Goal: Information Seeking & Learning: Learn about a topic

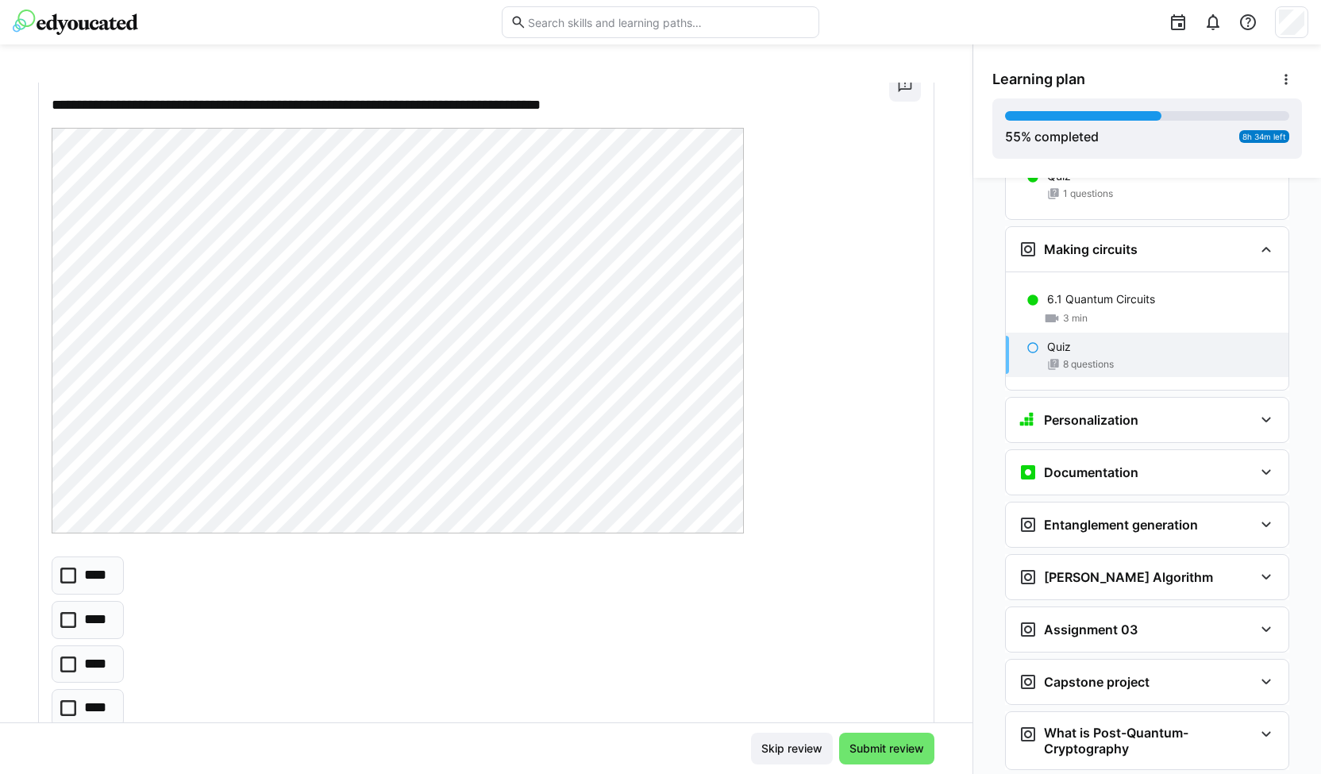
scroll to position [106, 0]
click at [71, 575] on icon at bounding box center [68, 575] width 16 height 16
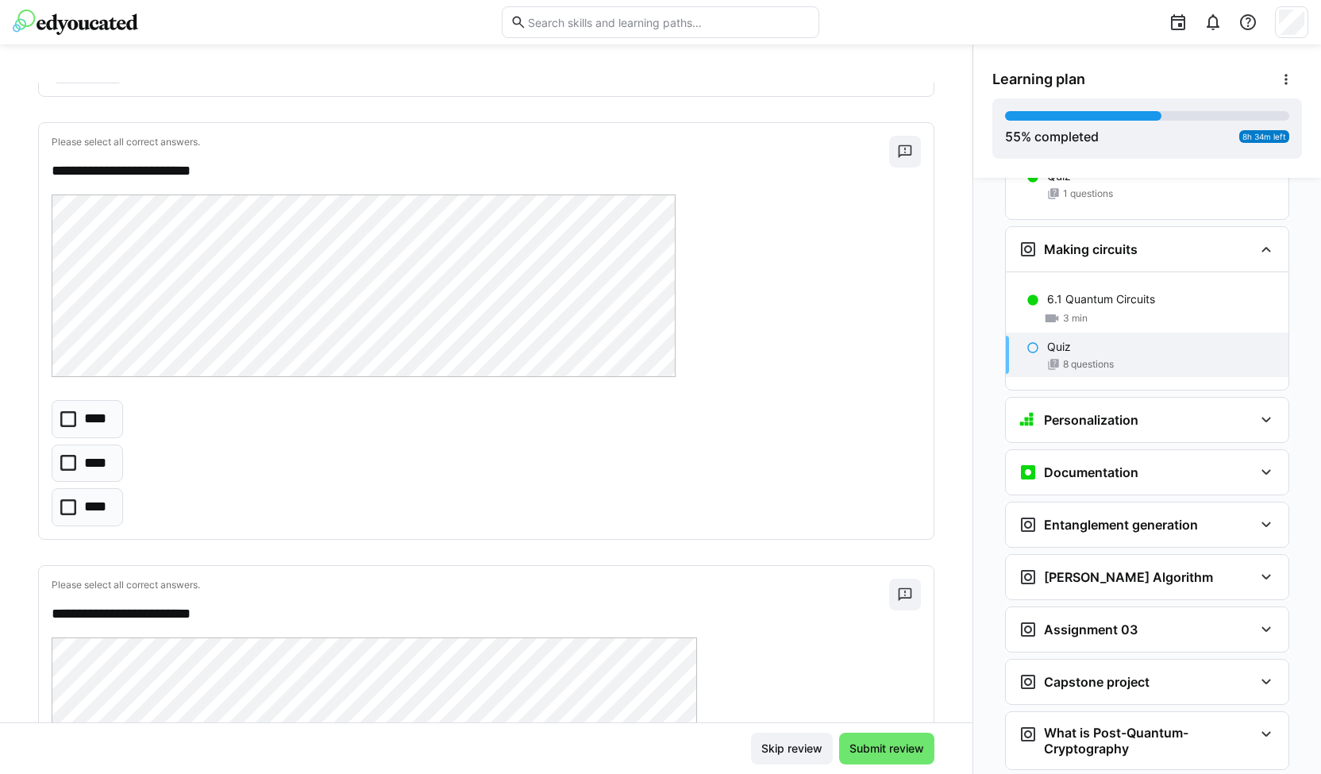
scroll to position [746, 0]
click at [74, 502] on icon at bounding box center [68, 510] width 16 height 16
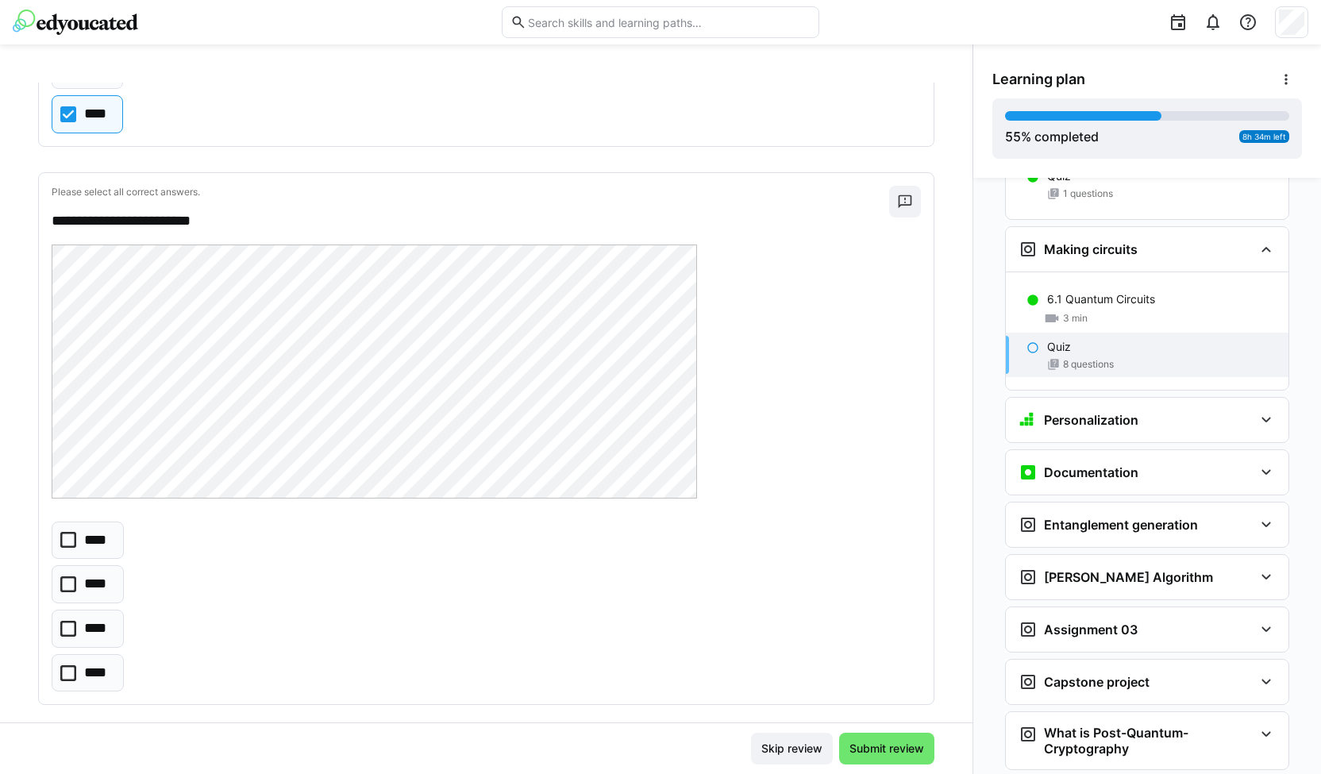
scroll to position [1144, 0]
click at [66, 676] on eds-checkbox "****" at bounding box center [88, 671] width 72 height 38
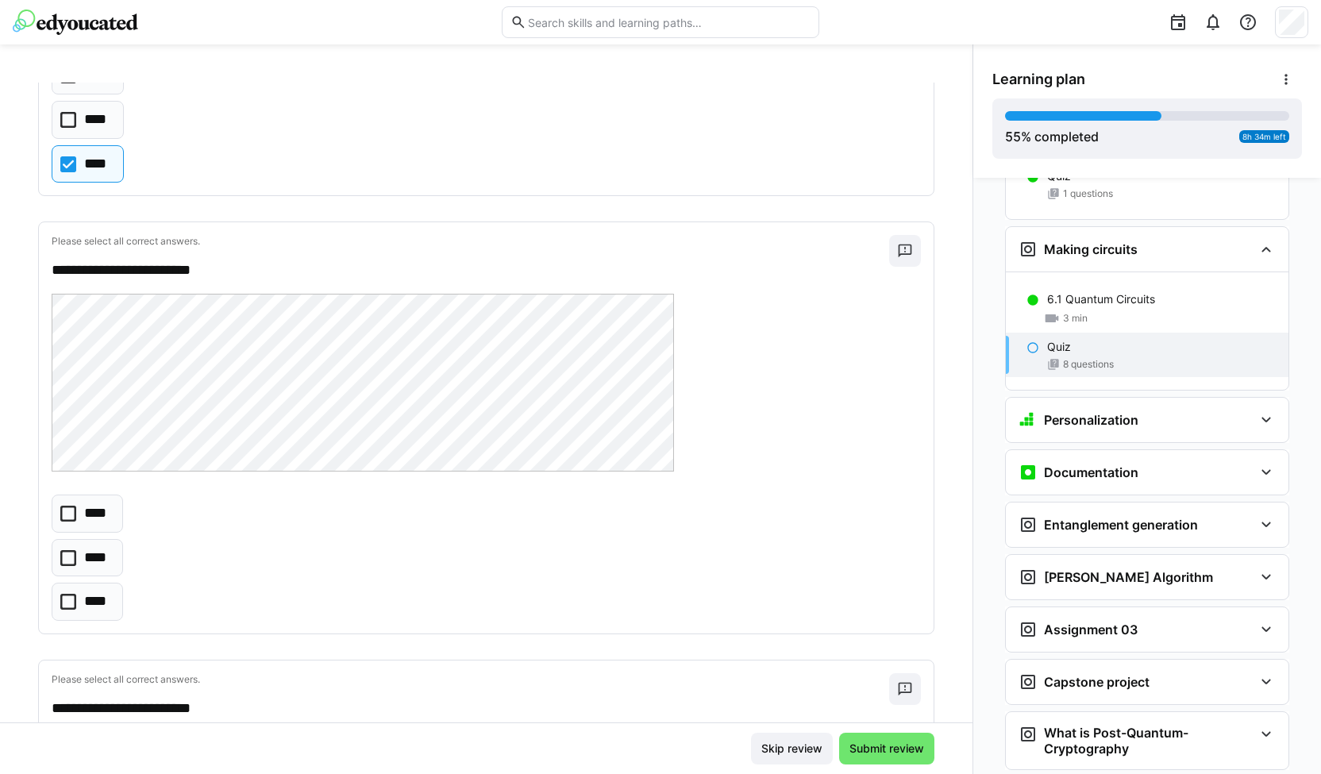
scroll to position [1660, 0]
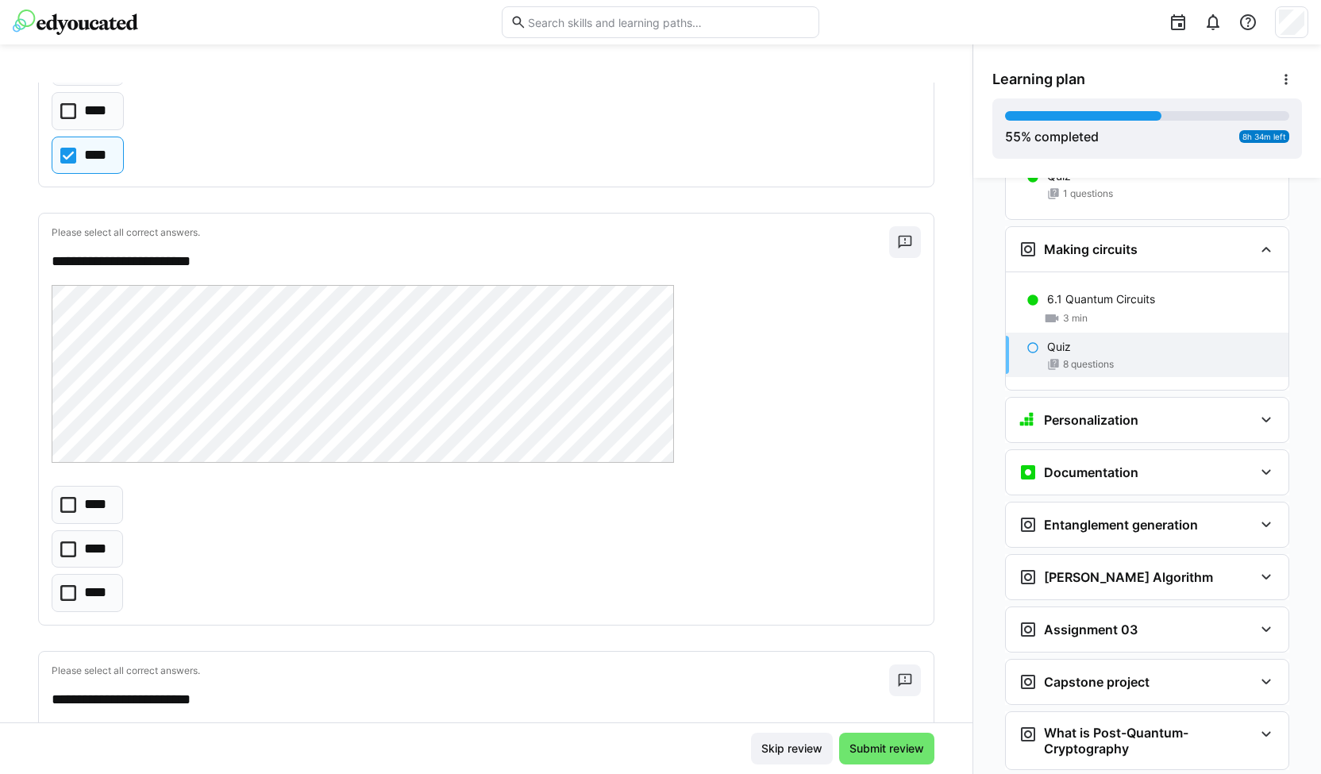
click at [80, 537] on eds-checkbox "****" at bounding box center [87, 549] width 71 height 38
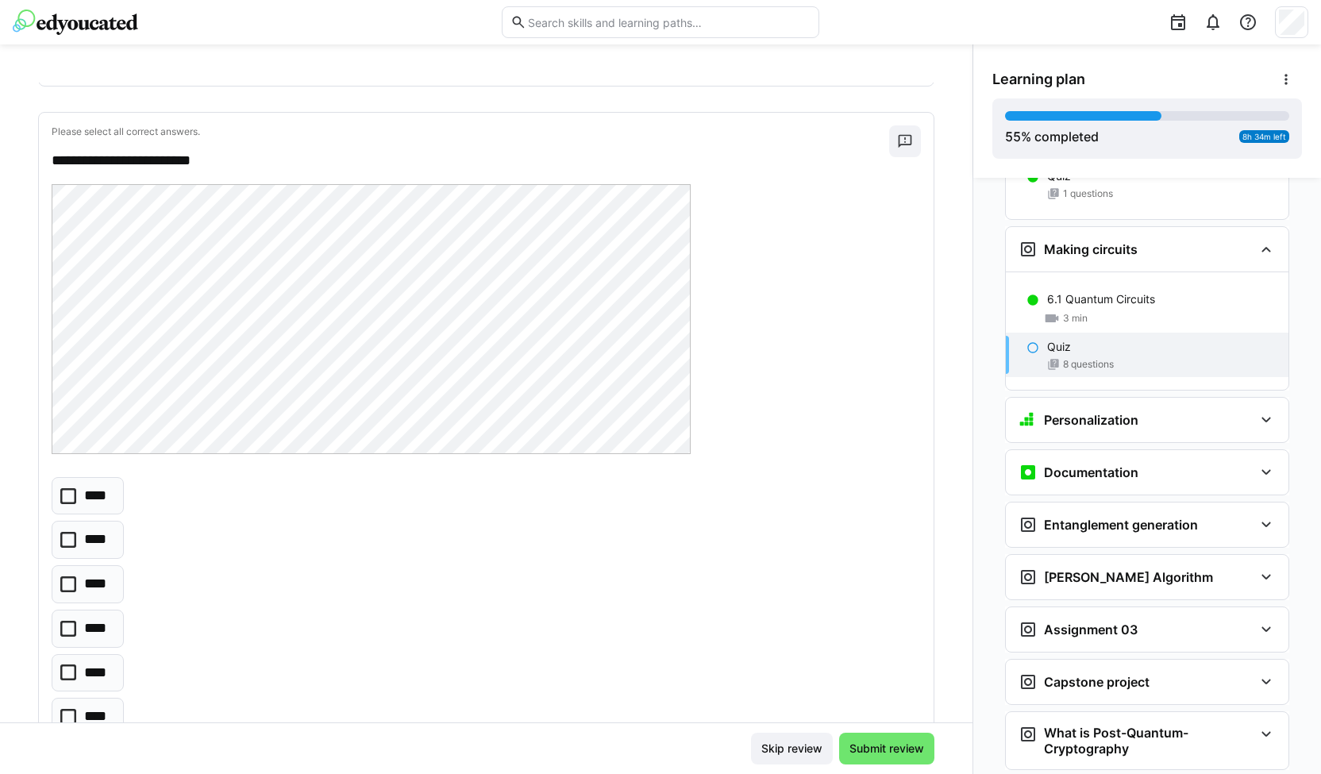
scroll to position [2198, 0]
click at [69, 665] on icon at bounding box center [68, 673] width 16 height 16
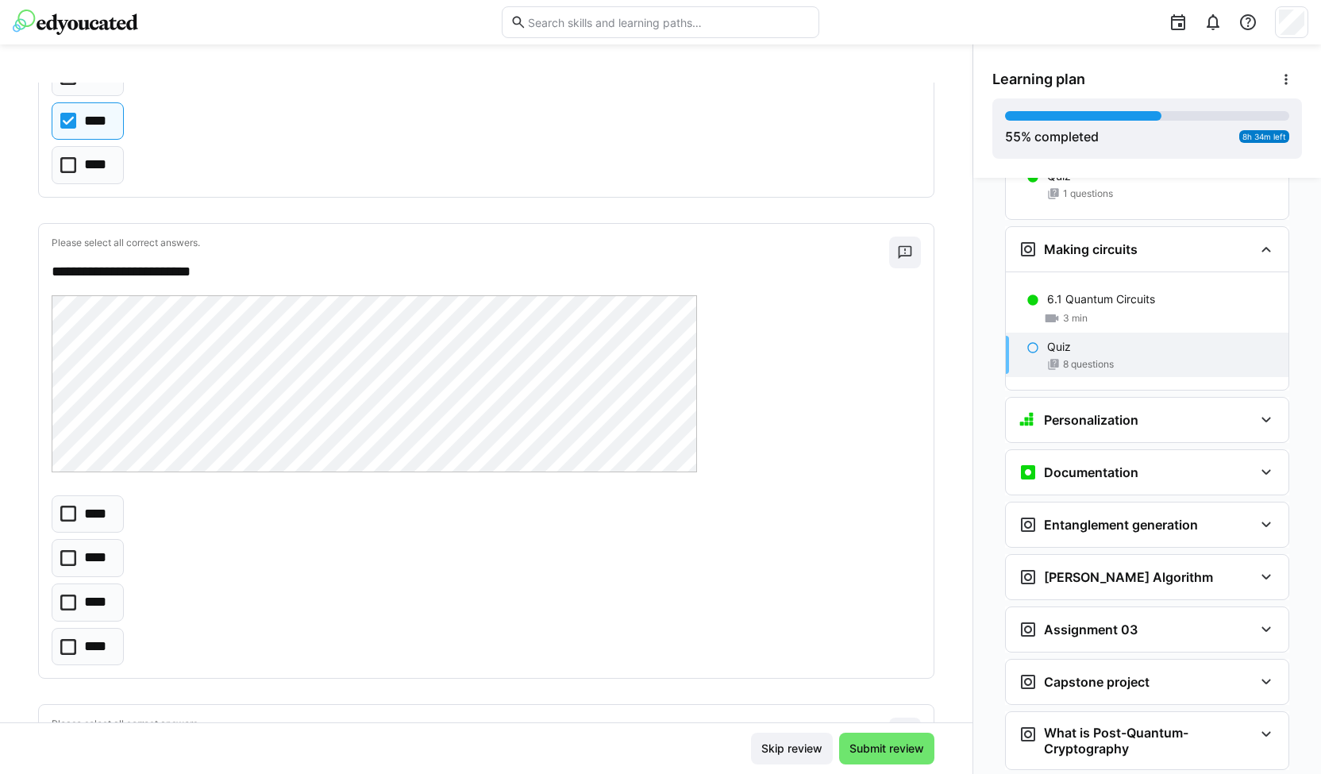
scroll to position [2749, 0]
click at [110, 540] on eds-checkbox "****" at bounding box center [88, 559] width 72 height 38
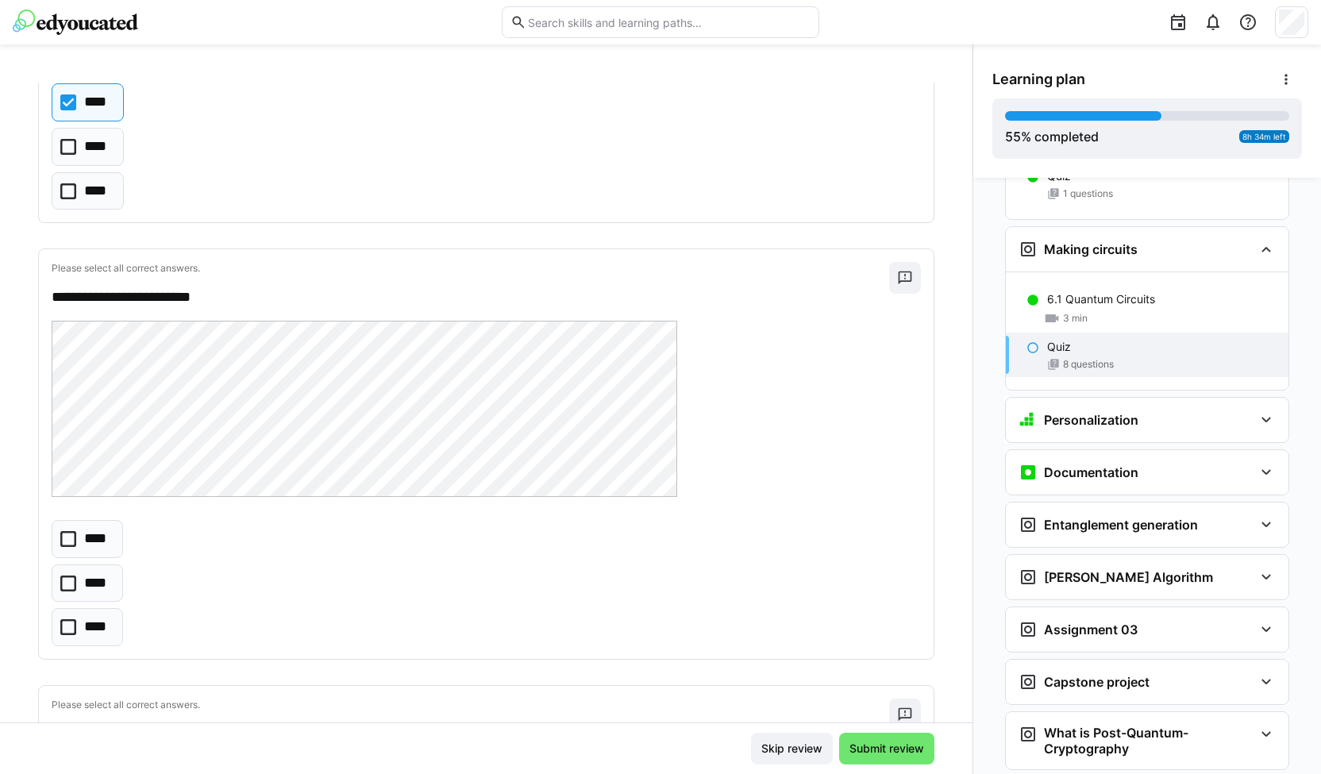
scroll to position [3206, 0]
click at [86, 528] on p "****" at bounding box center [96, 538] width 25 height 21
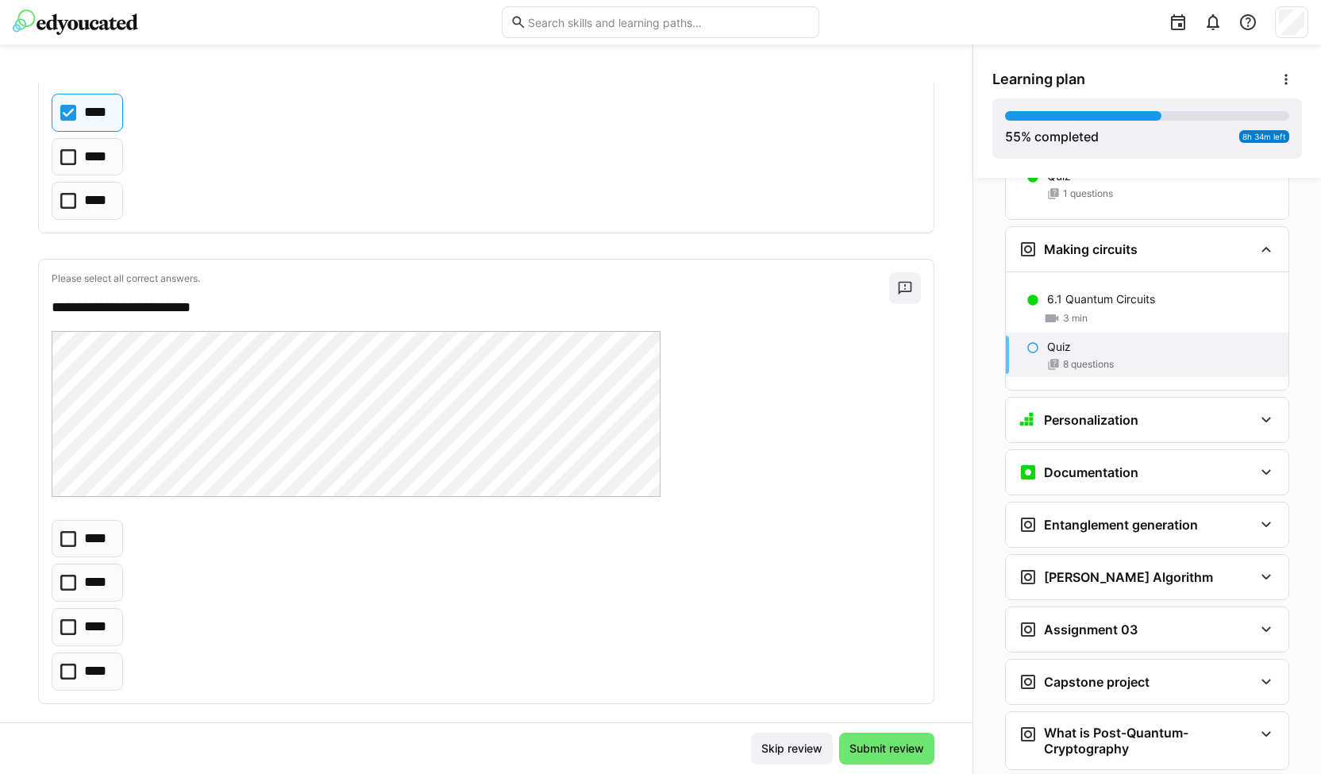
scroll to position [3632, 0]
click at [81, 612] on eds-checkbox "****" at bounding box center [87, 627] width 71 height 38
click at [868, 751] on span "Submit review" at bounding box center [886, 748] width 79 height 16
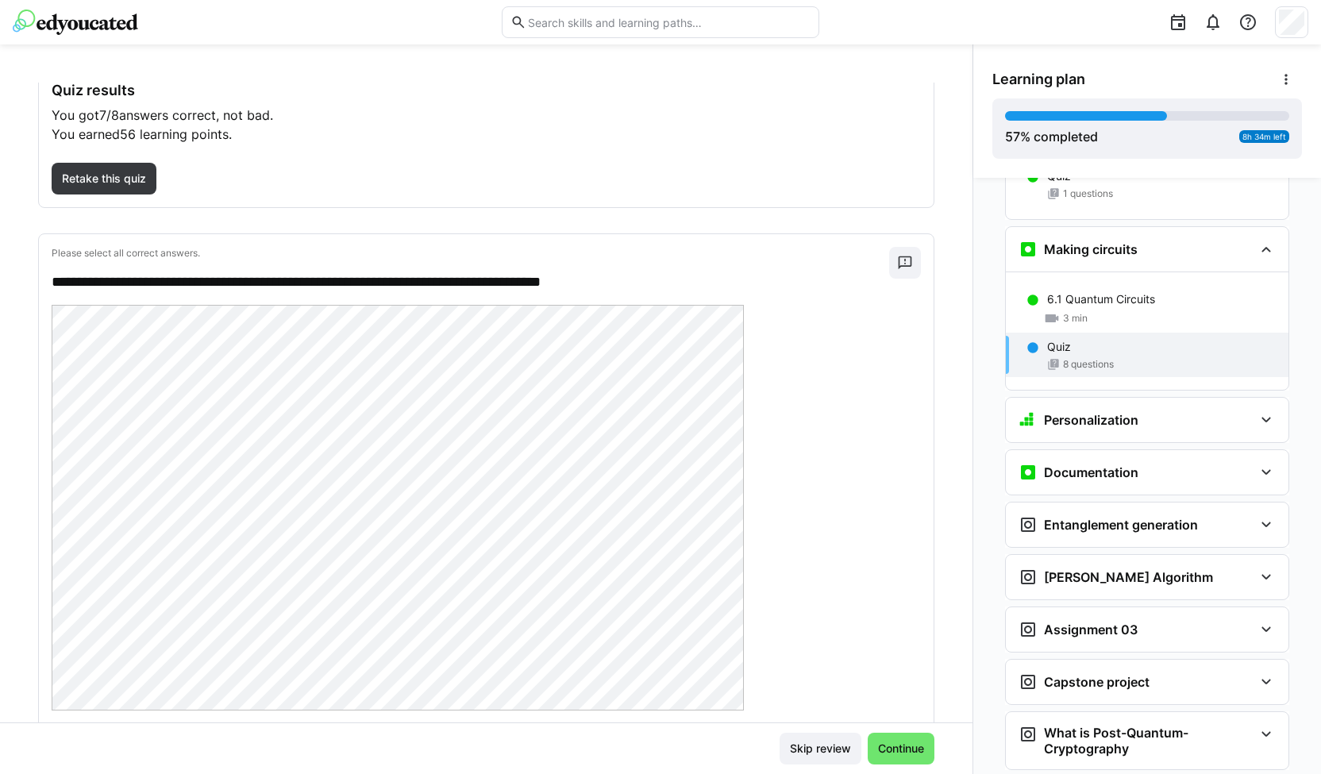
scroll to position [92, 0]
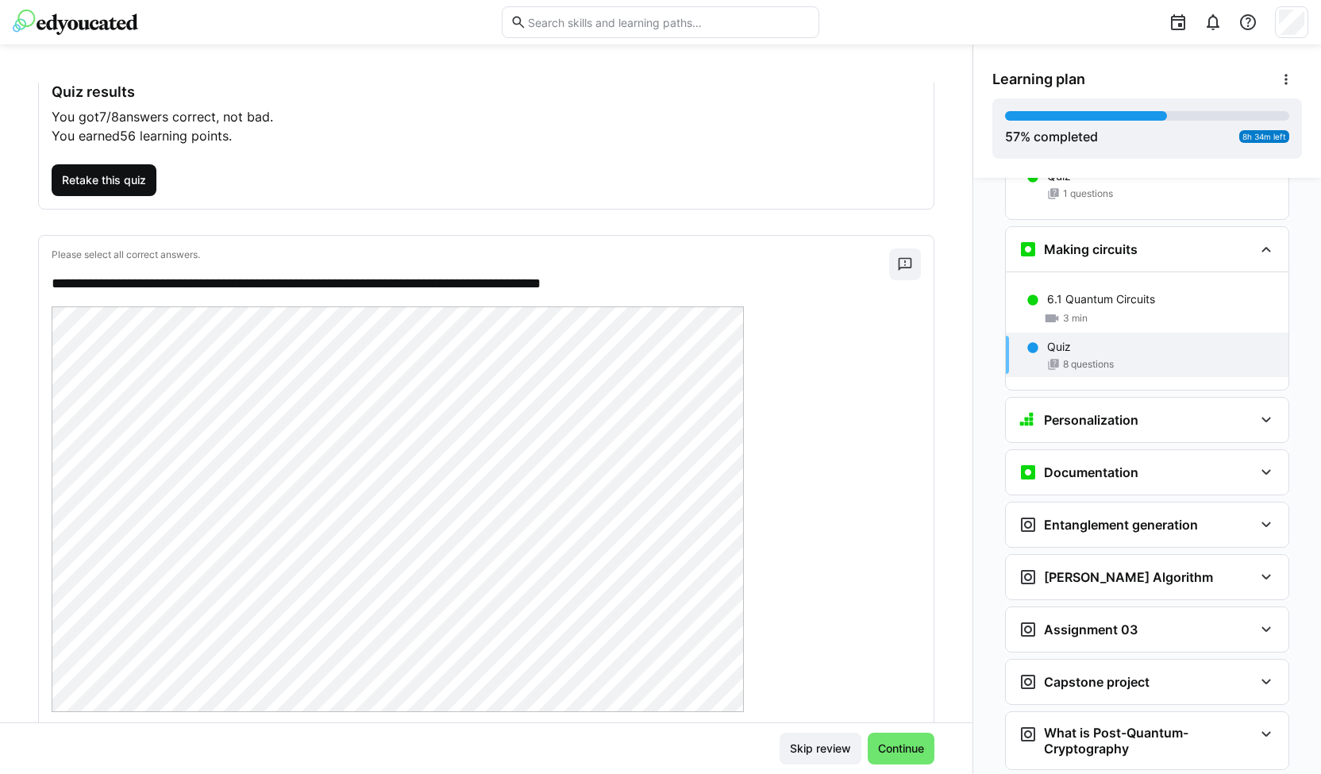
click at [144, 177] on span "Retake this quiz" at bounding box center [104, 180] width 89 height 16
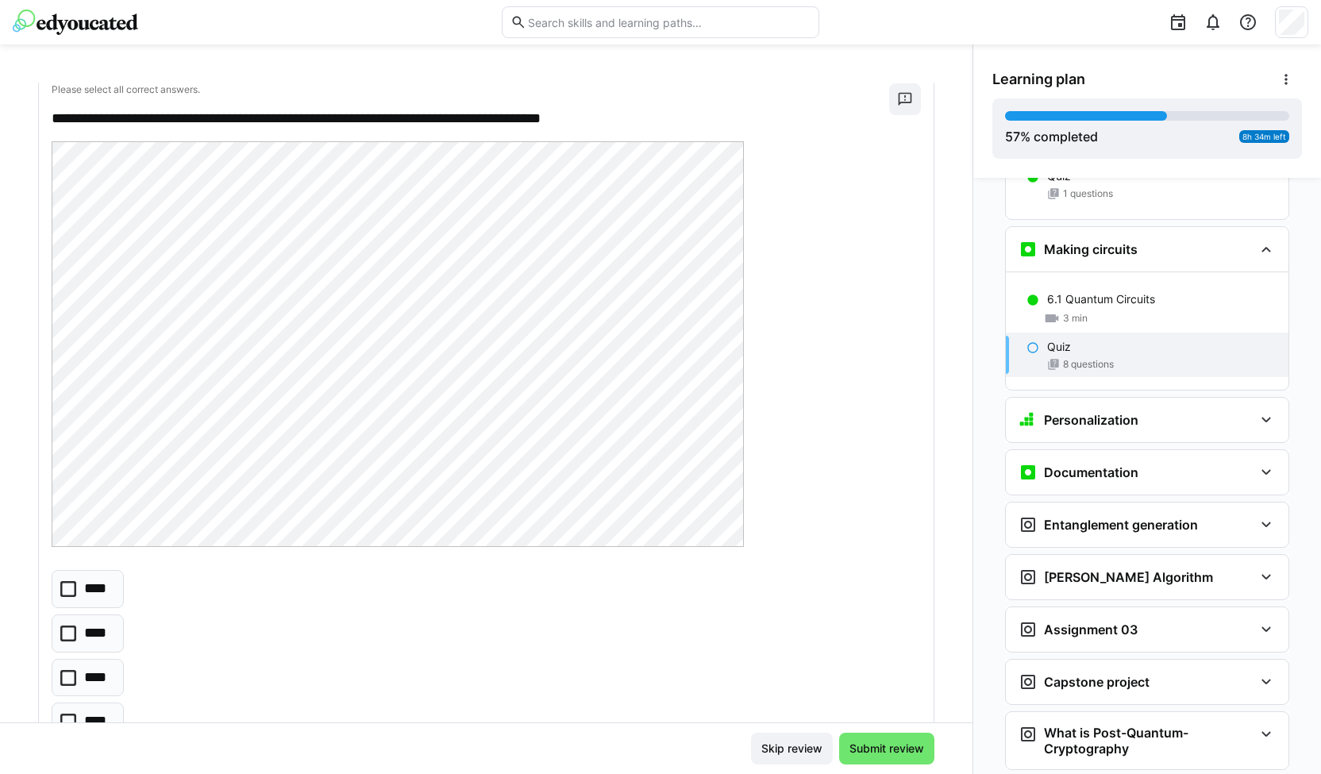
click at [62, 590] on icon at bounding box center [68, 589] width 16 height 16
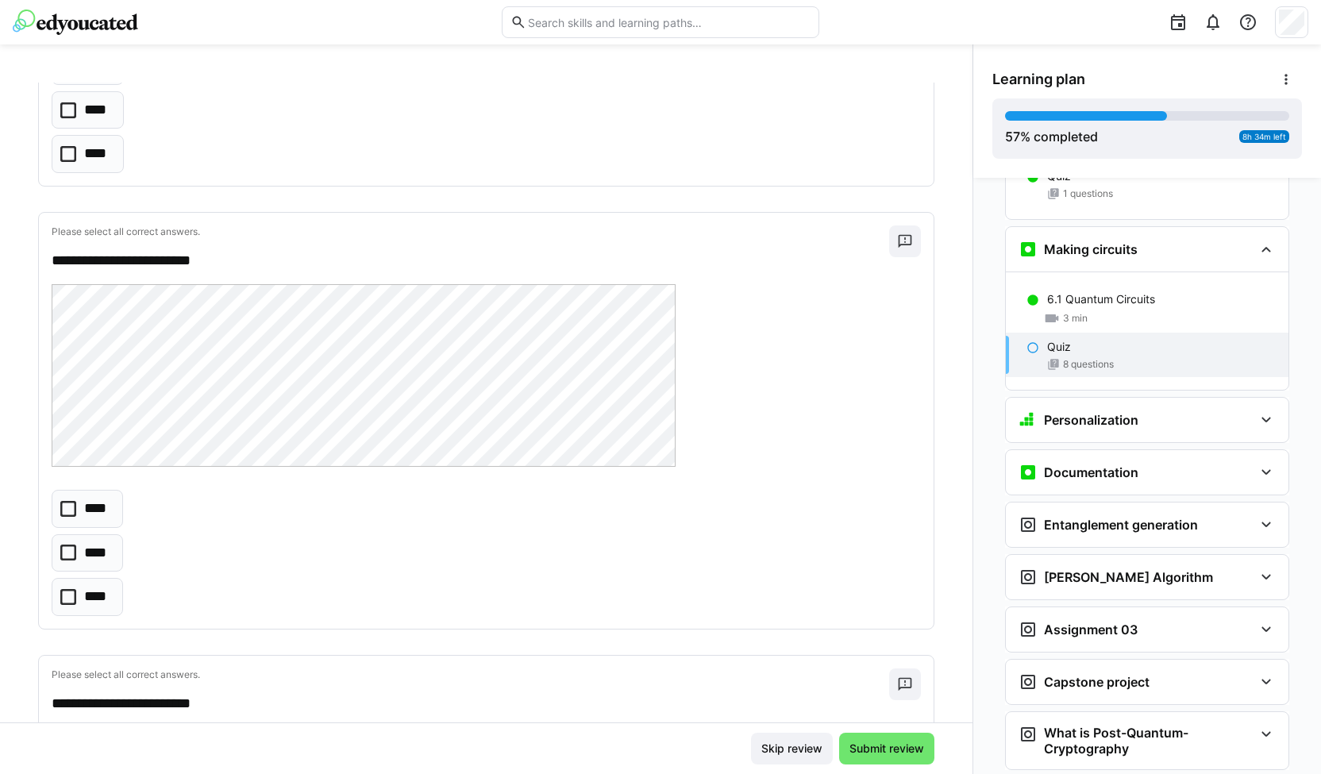
scroll to position [660, 0]
click at [71, 588] on icon at bounding box center [68, 596] width 16 height 16
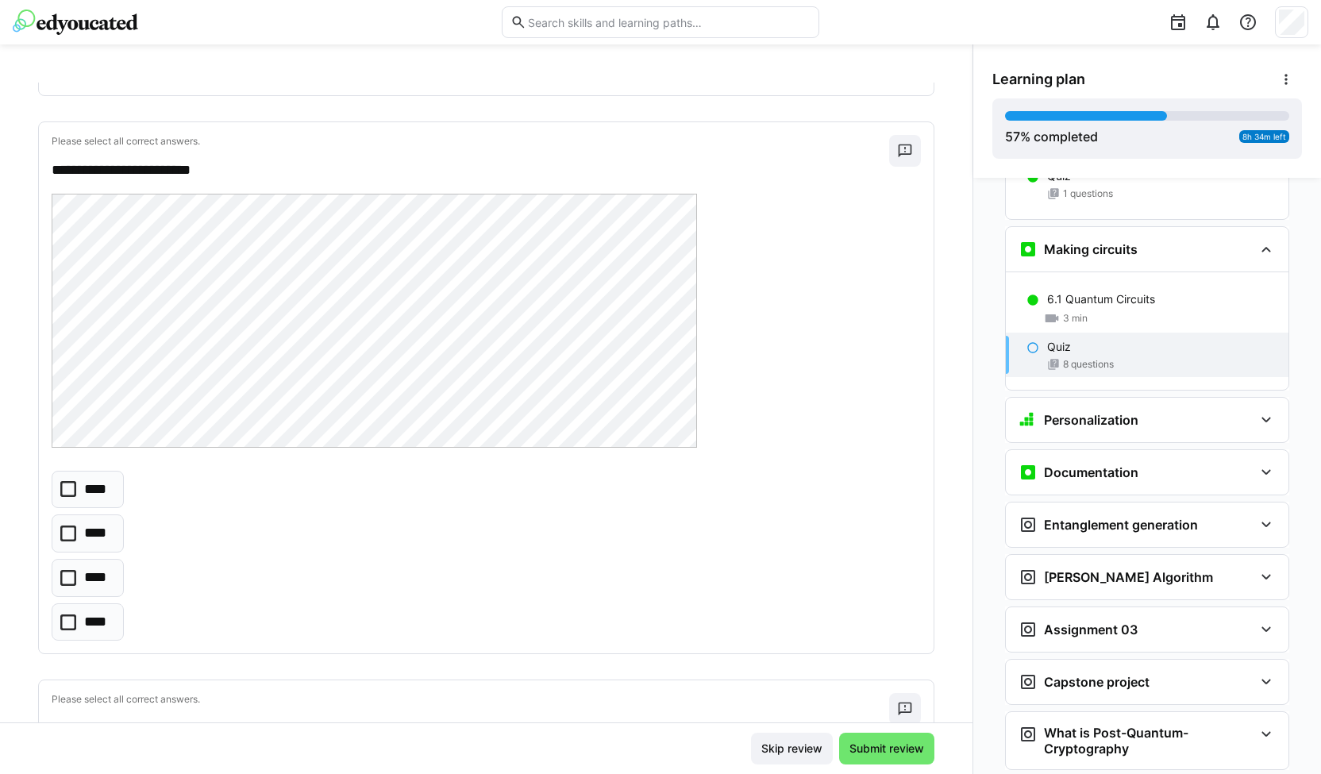
scroll to position [1191, 0]
click at [73, 572] on icon at bounding box center [68, 580] width 16 height 16
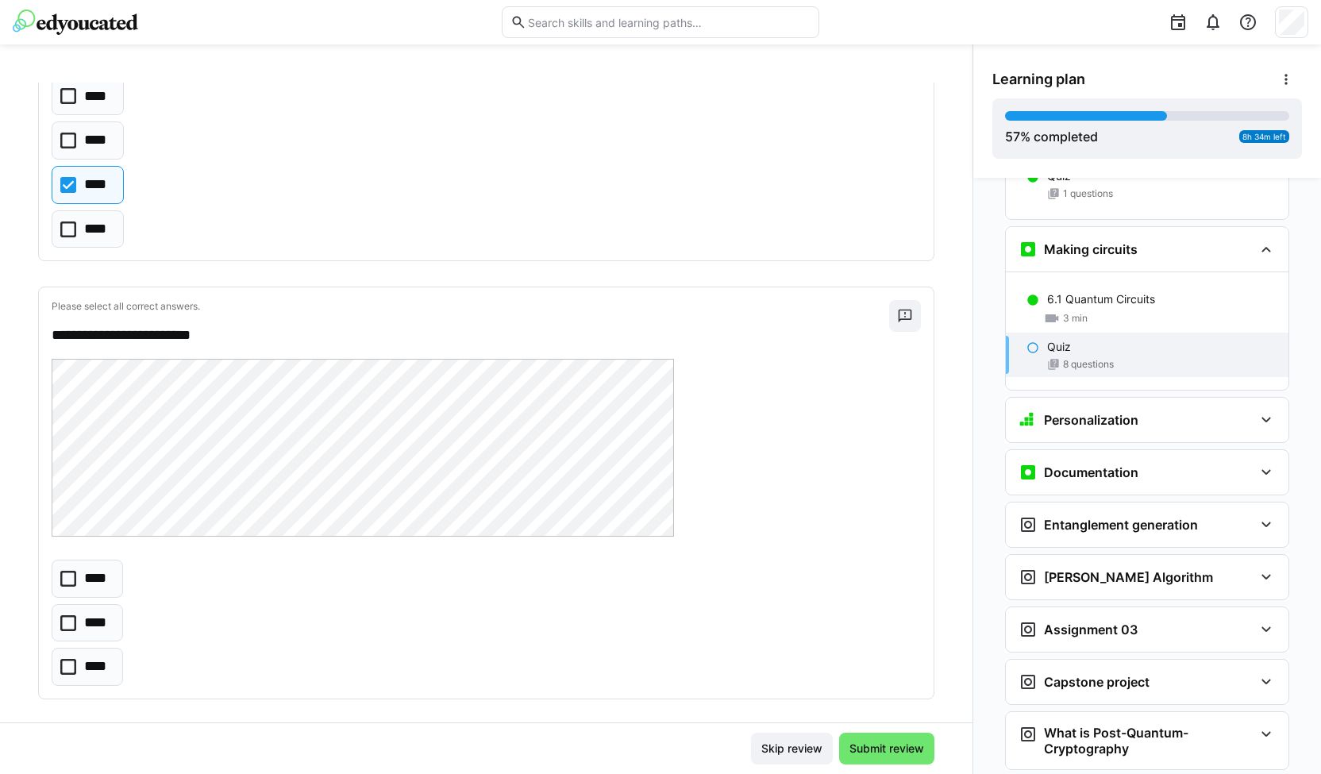
scroll to position [1584, 0]
click at [87, 618] on p "****" at bounding box center [97, 624] width 26 height 21
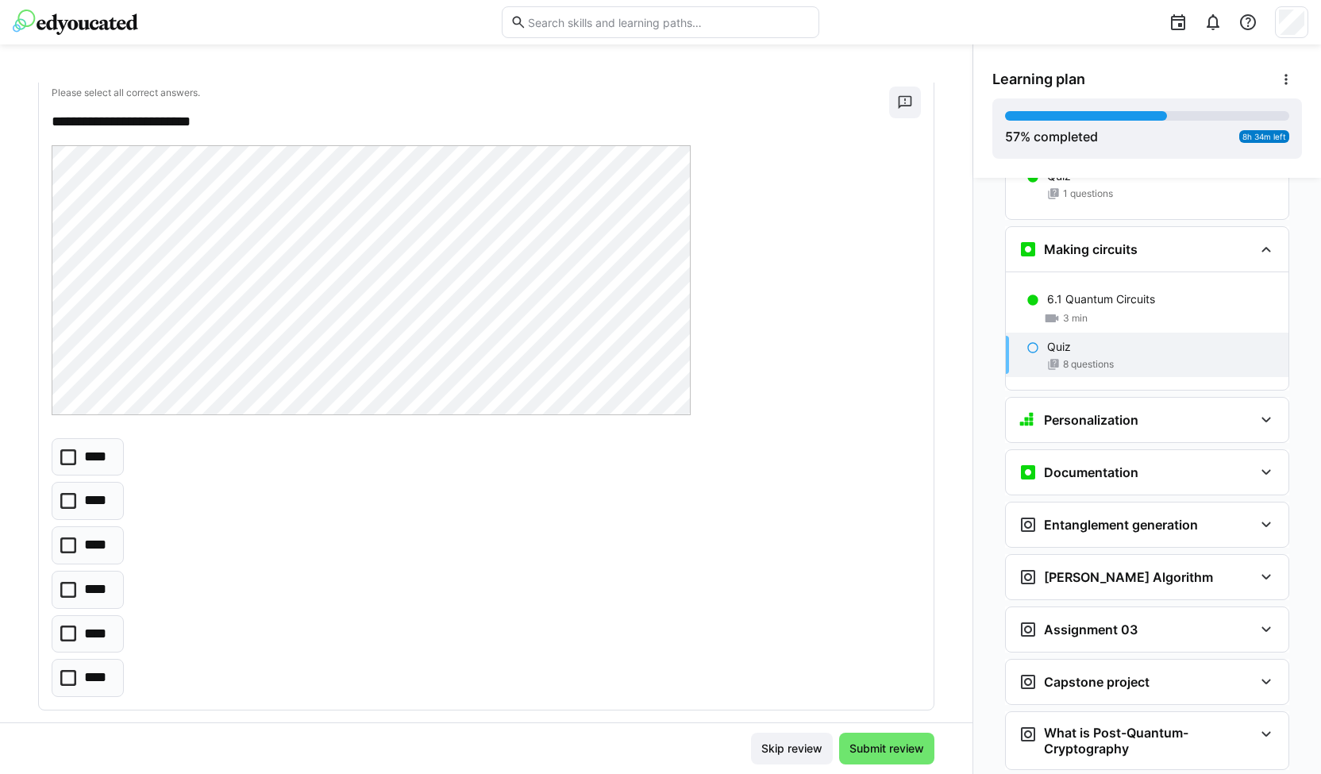
scroll to position [2238, 0]
click at [73, 625] on icon at bounding box center [68, 633] width 16 height 16
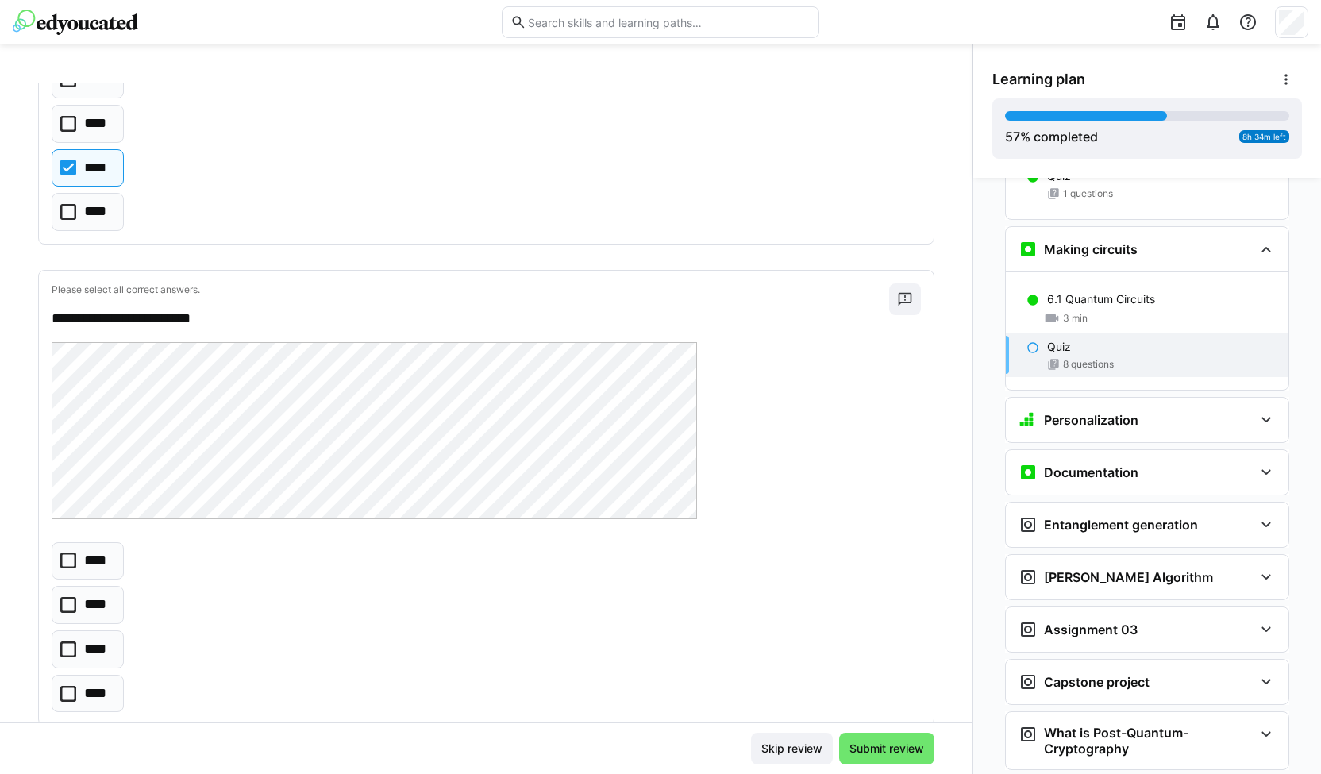
scroll to position [2760, 0]
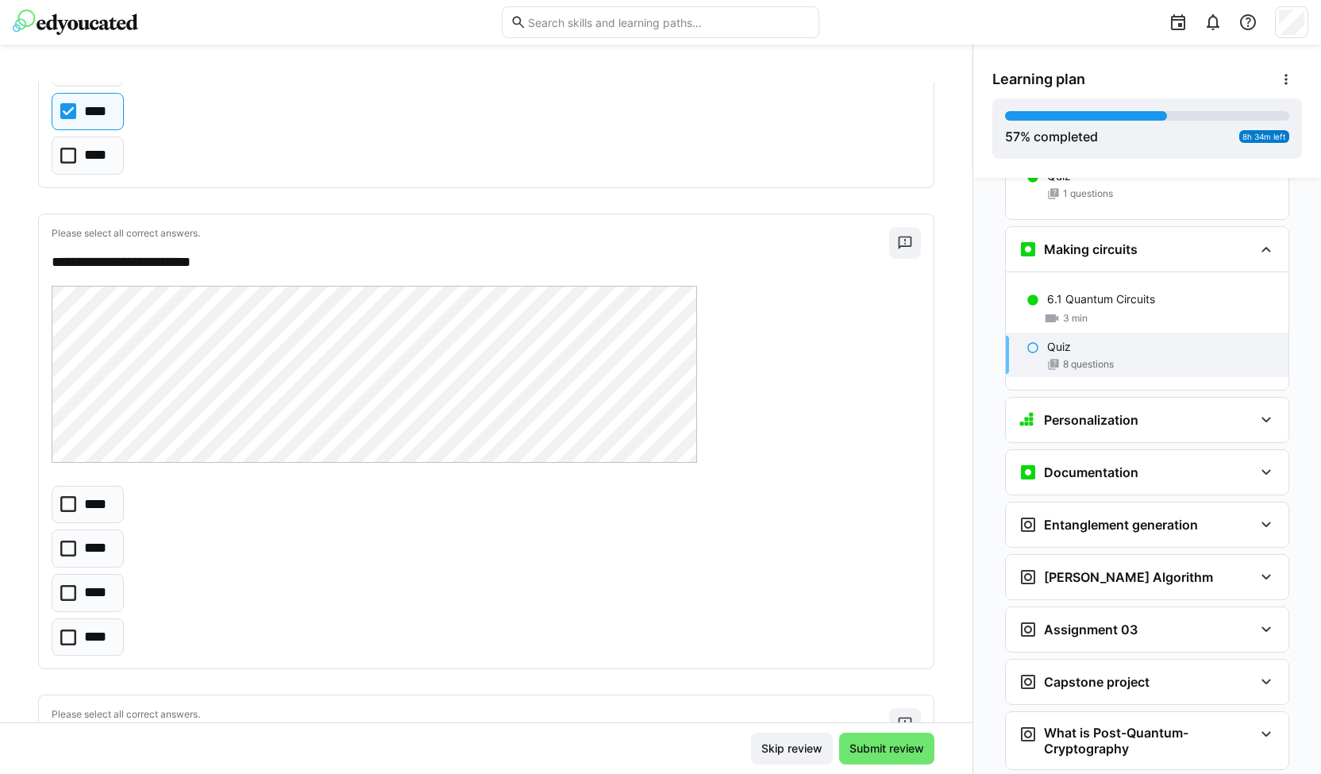
click at [83, 544] on eds-checkbox "****" at bounding box center [88, 548] width 72 height 38
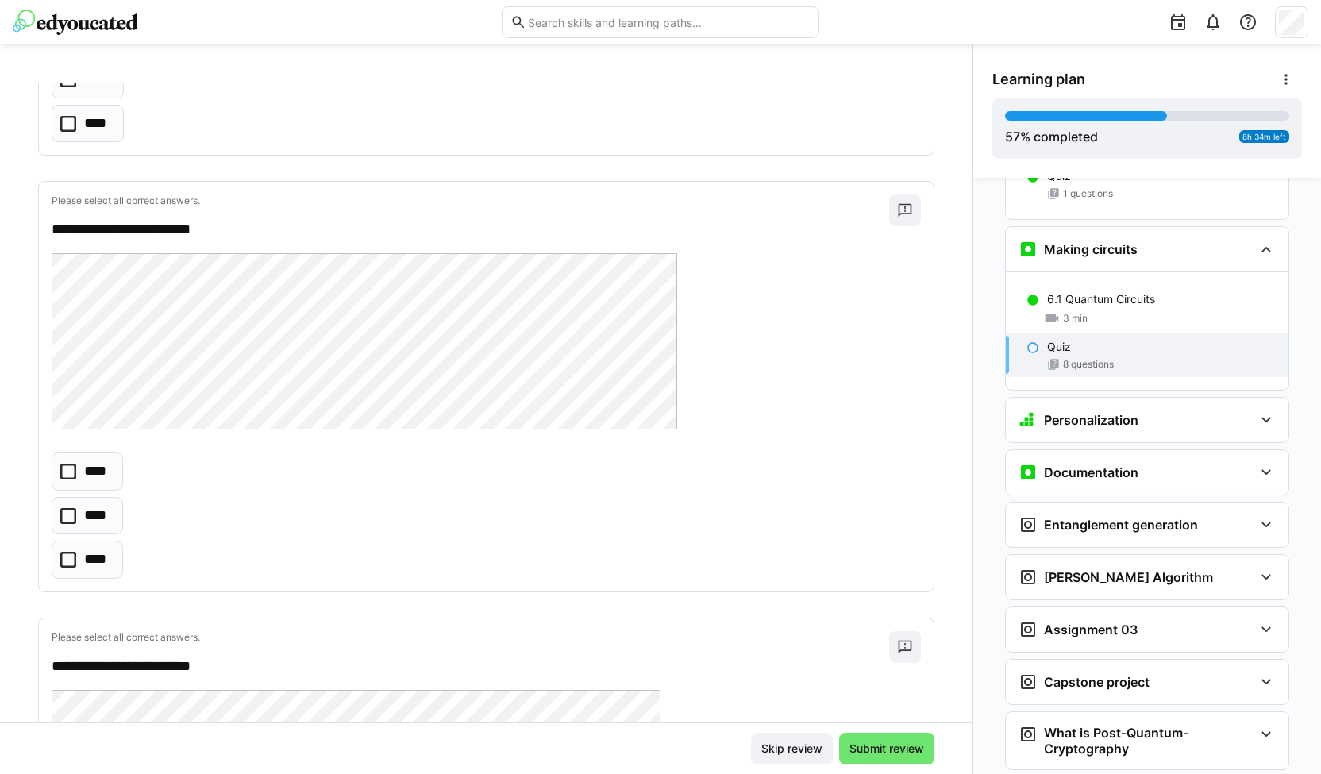
scroll to position [3260, 0]
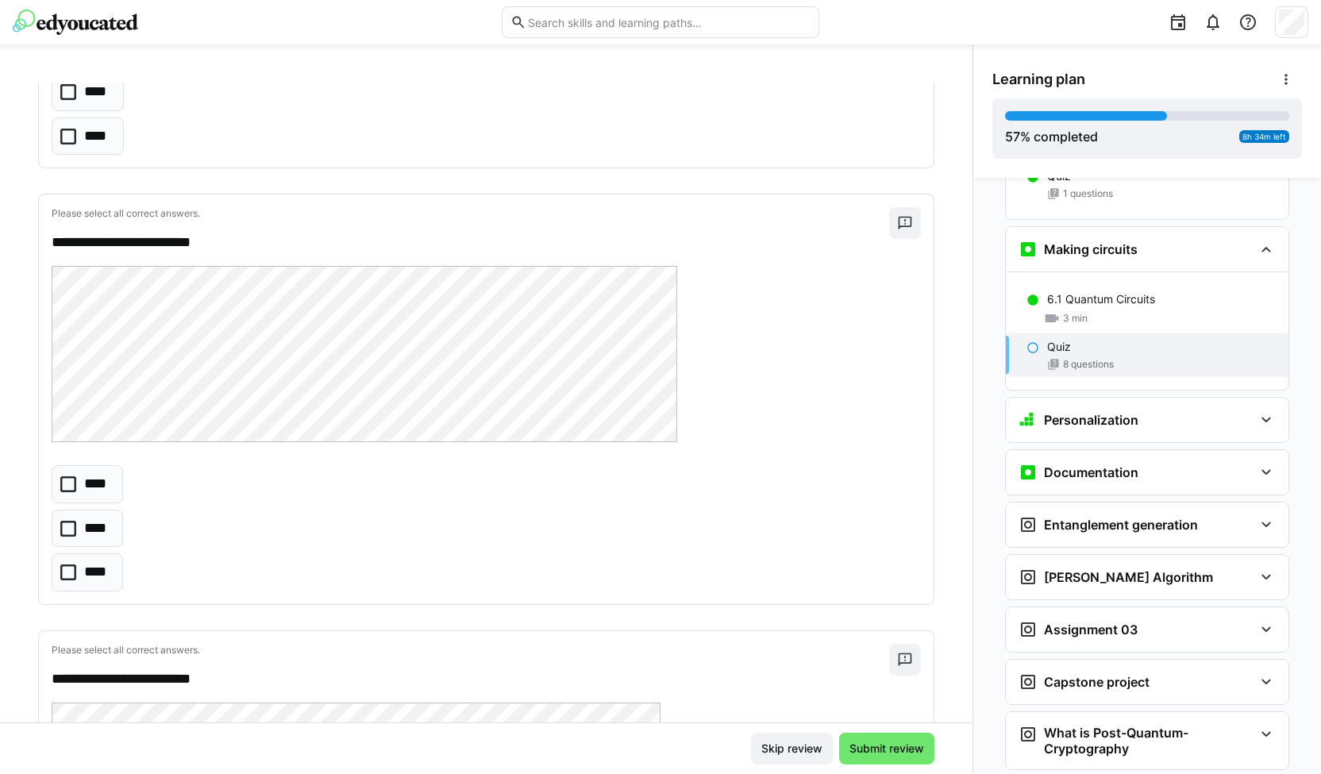
click at [73, 476] on icon at bounding box center [68, 484] width 16 height 16
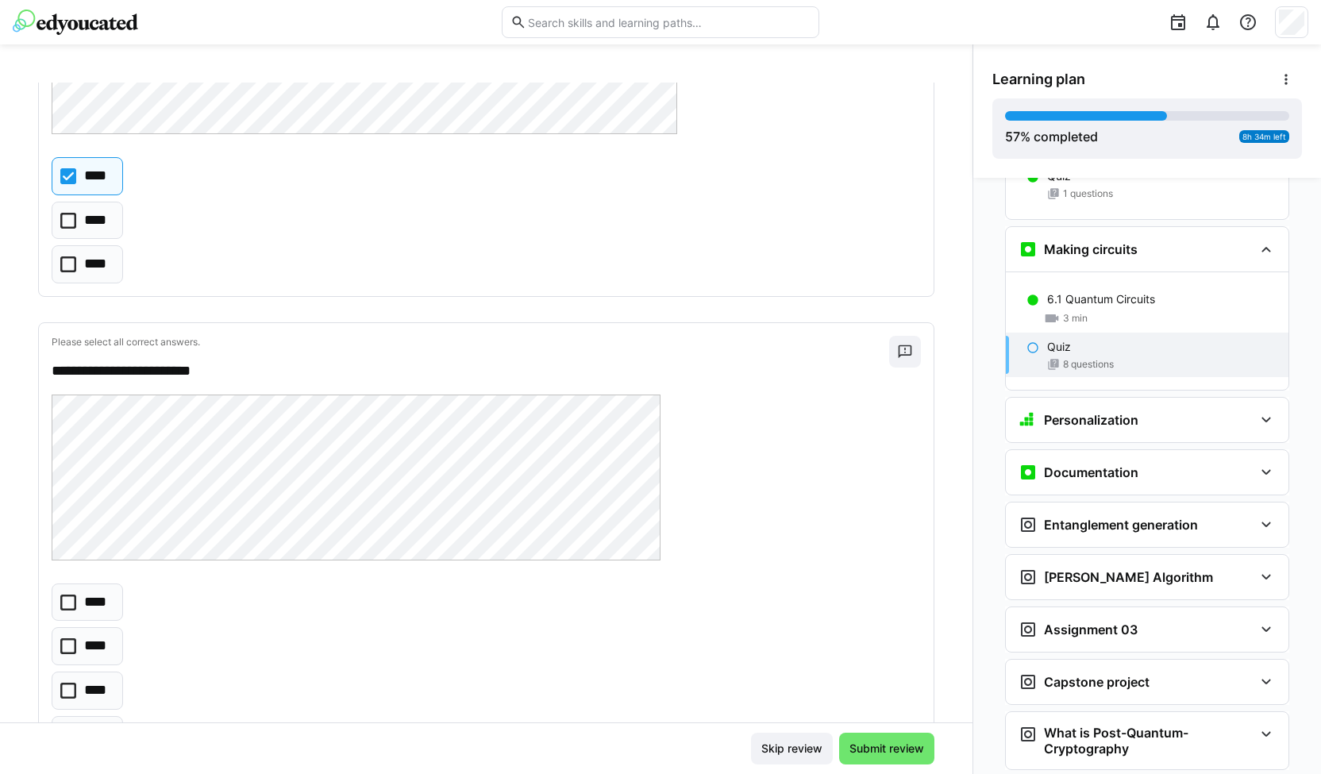
scroll to position [3632, 0]
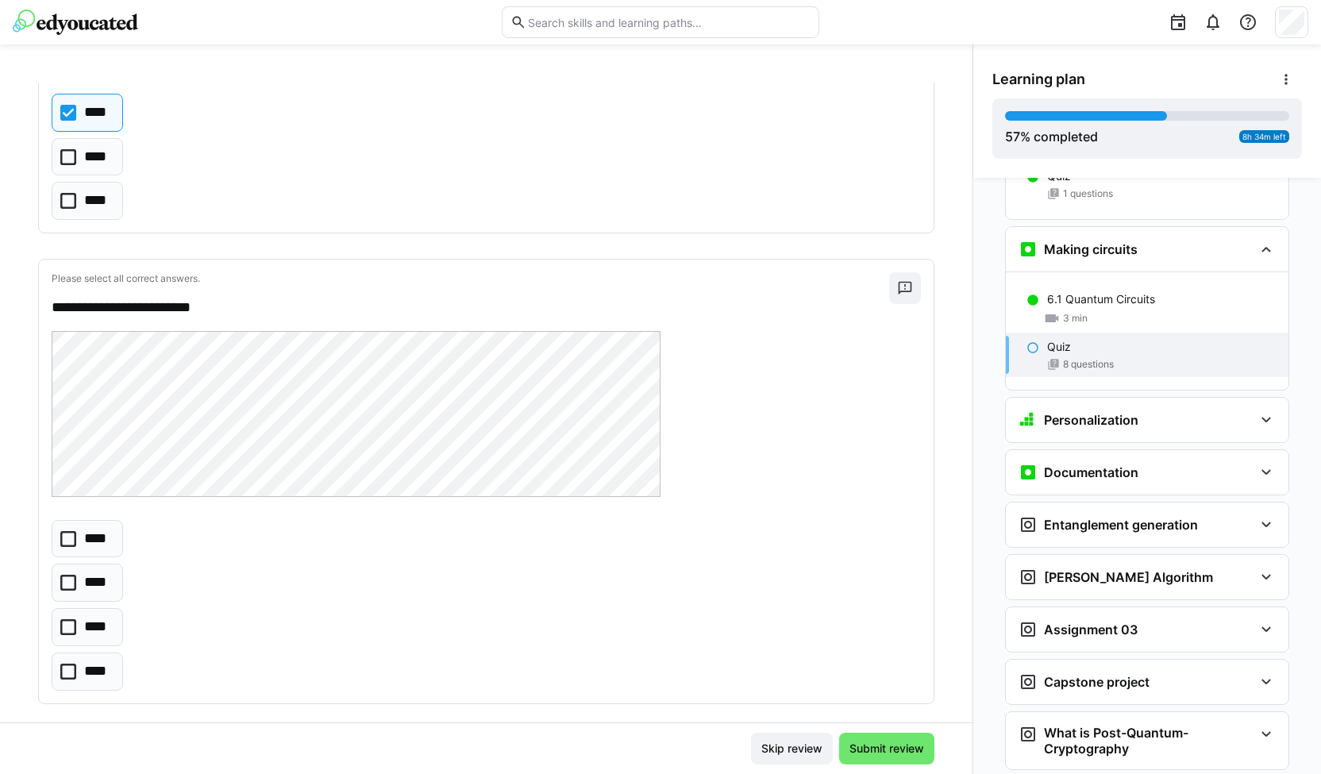
click at [76, 608] on eds-checkbox "****" at bounding box center [87, 627] width 71 height 38
click at [871, 742] on span "Submit review" at bounding box center [886, 748] width 79 height 16
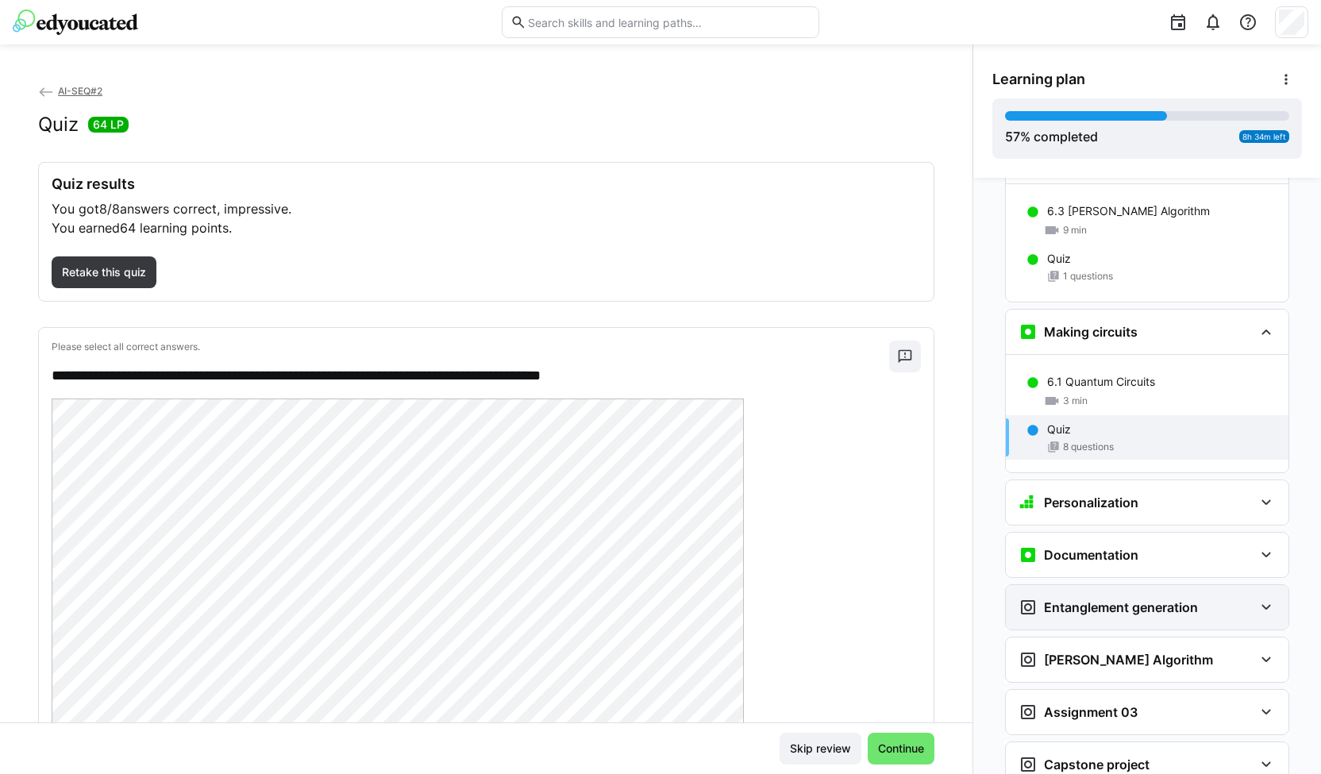
scroll to position [2329, 0]
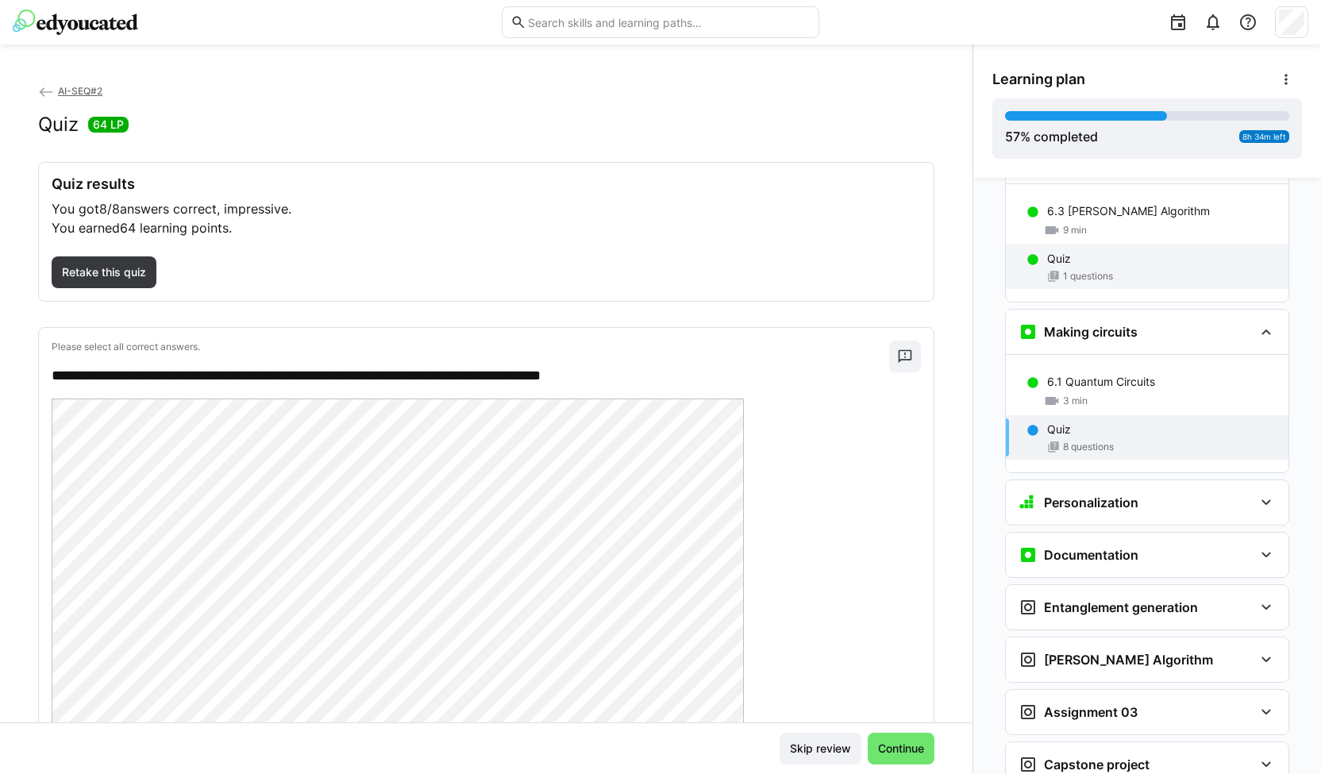
click at [1087, 251] on div "Quiz" at bounding box center [1161, 259] width 229 height 16
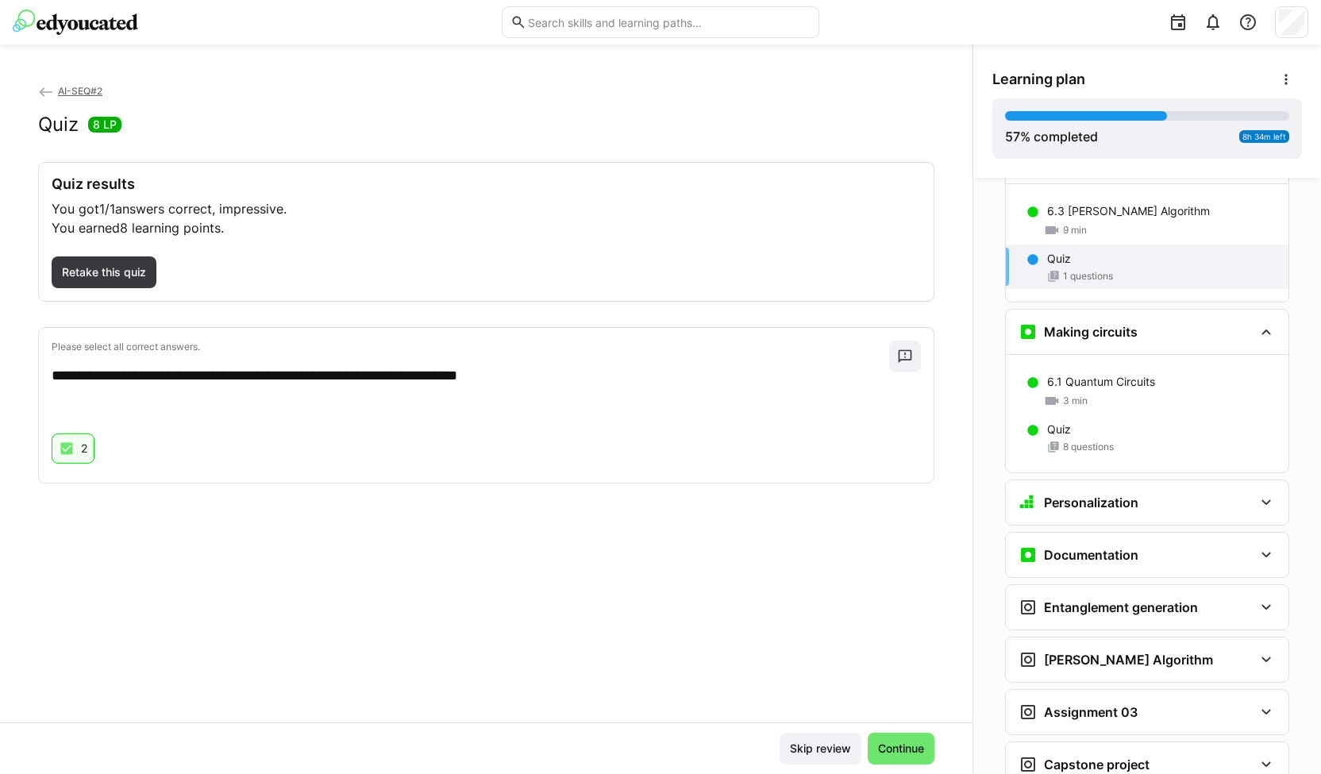
scroll to position [2241, 0]
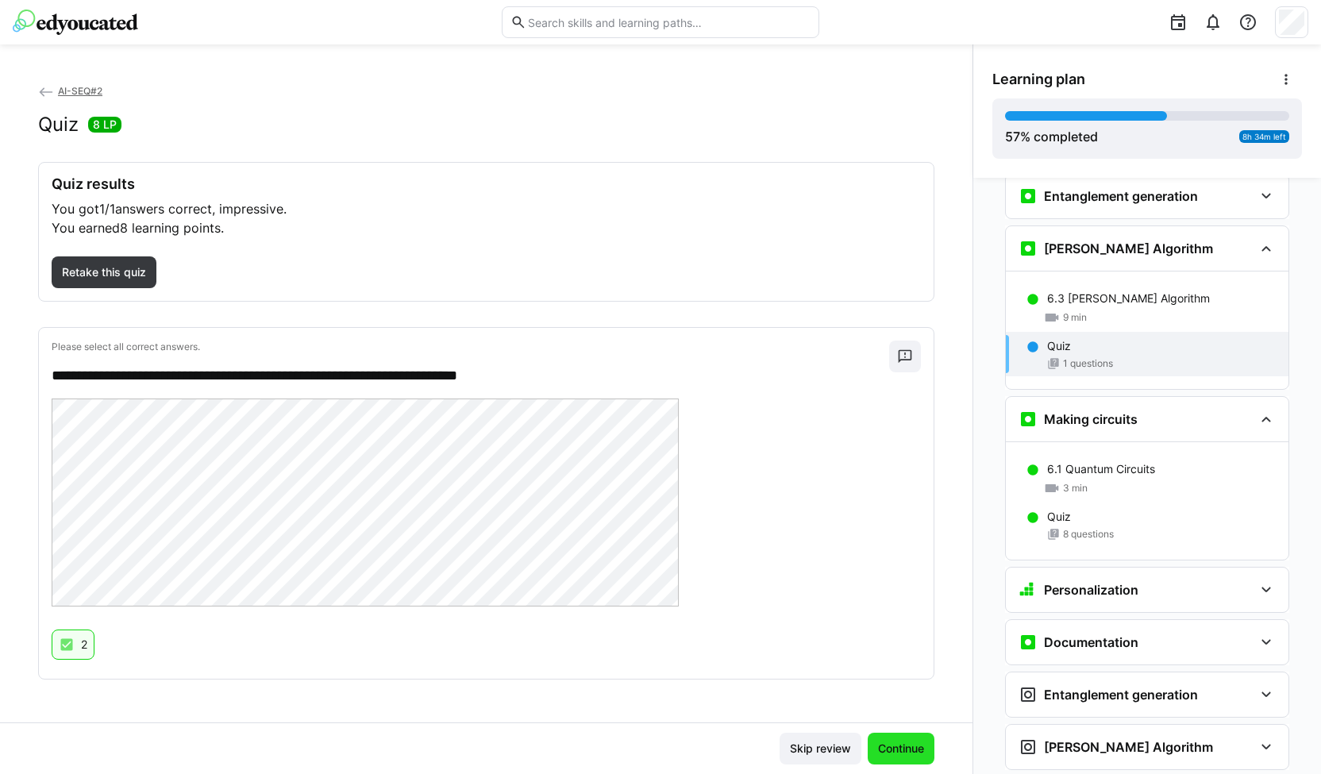
click at [898, 753] on span "Continue" at bounding box center [900, 748] width 51 height 16
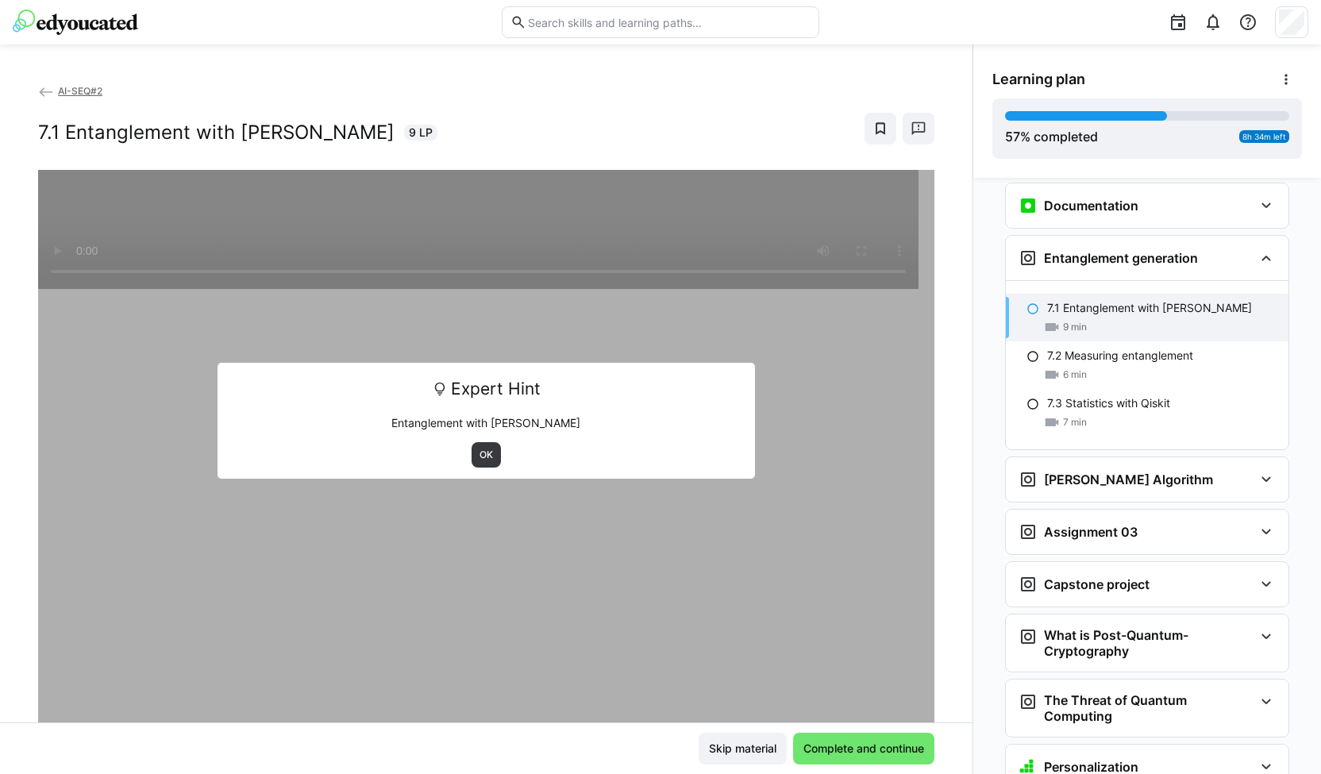
scroll to position [2685, 0]
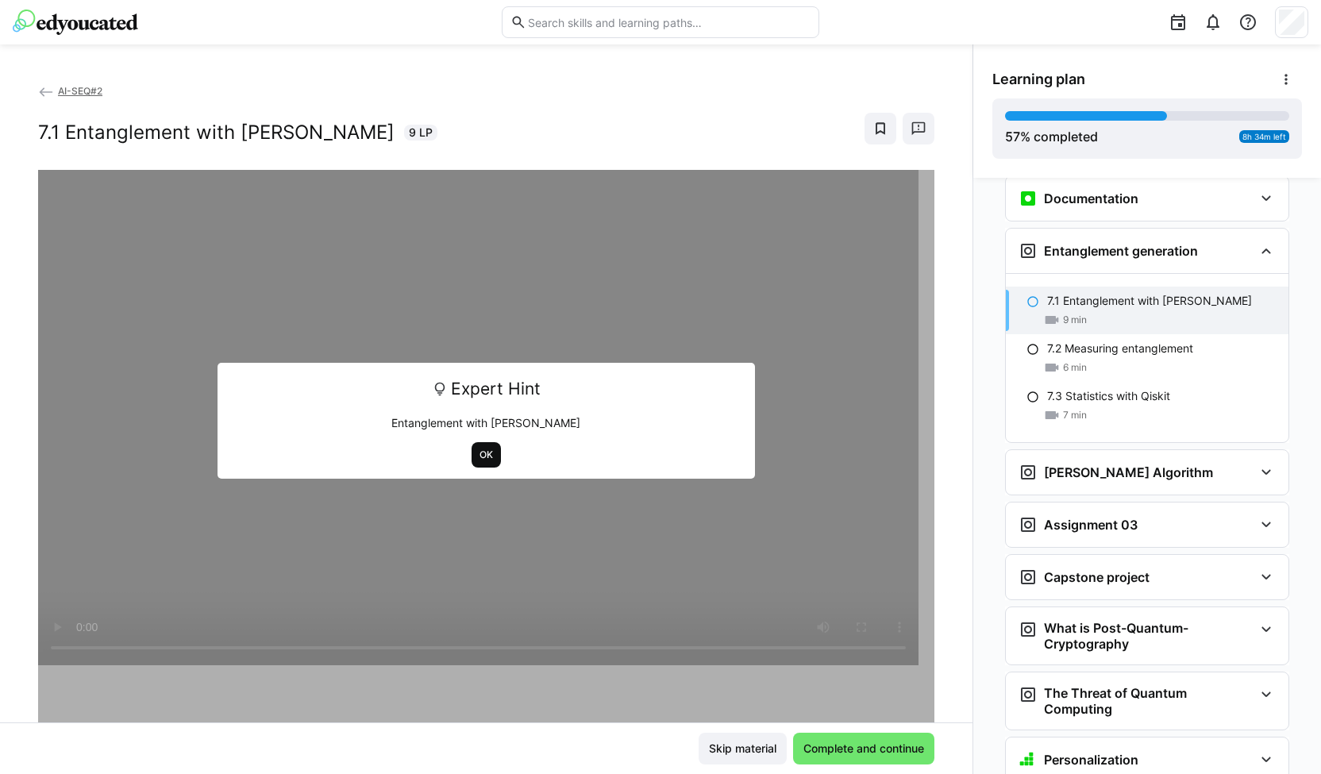
click at [478, 452] on span "OK" at bounding box center [486, 454] width 17 height 13
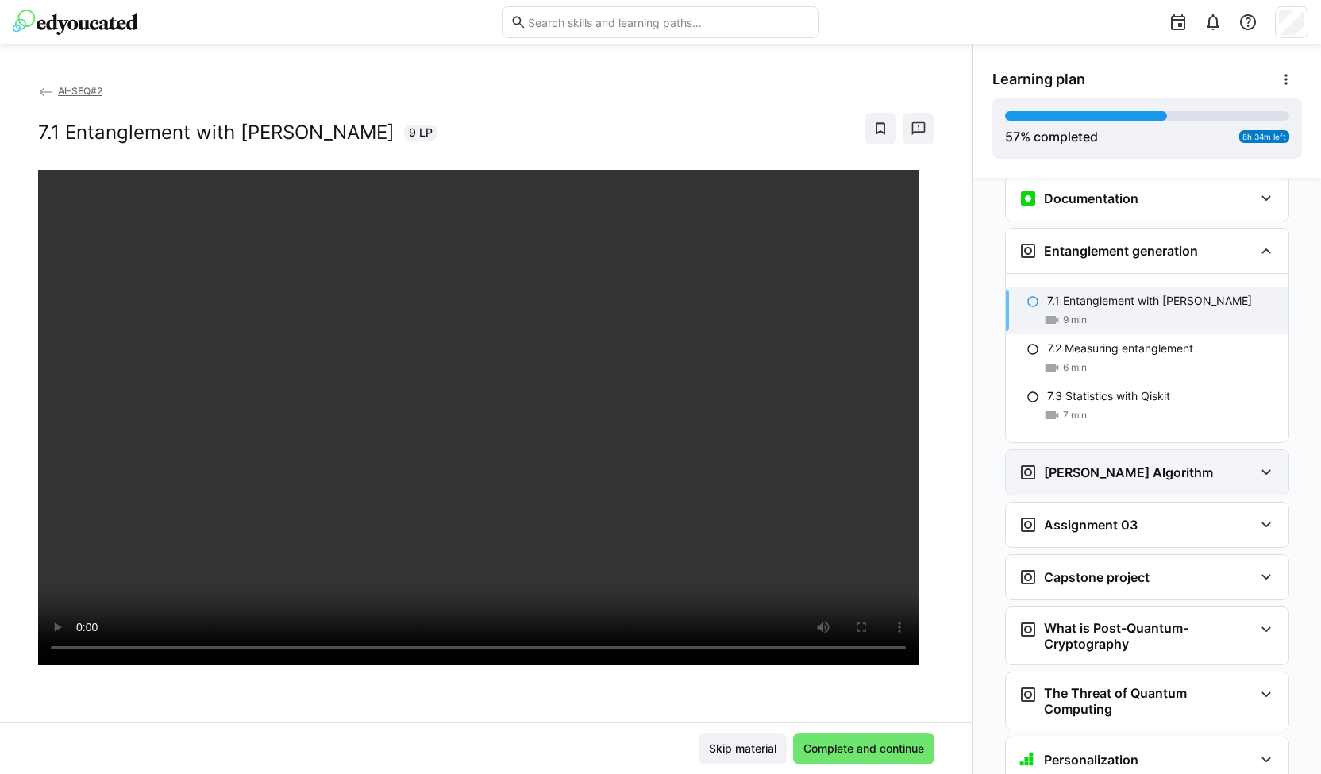
click at [1113, 464] on h3 "[PERSON_NAME] Algorithm" at bounding box center [1128, 472] width 169 height 16
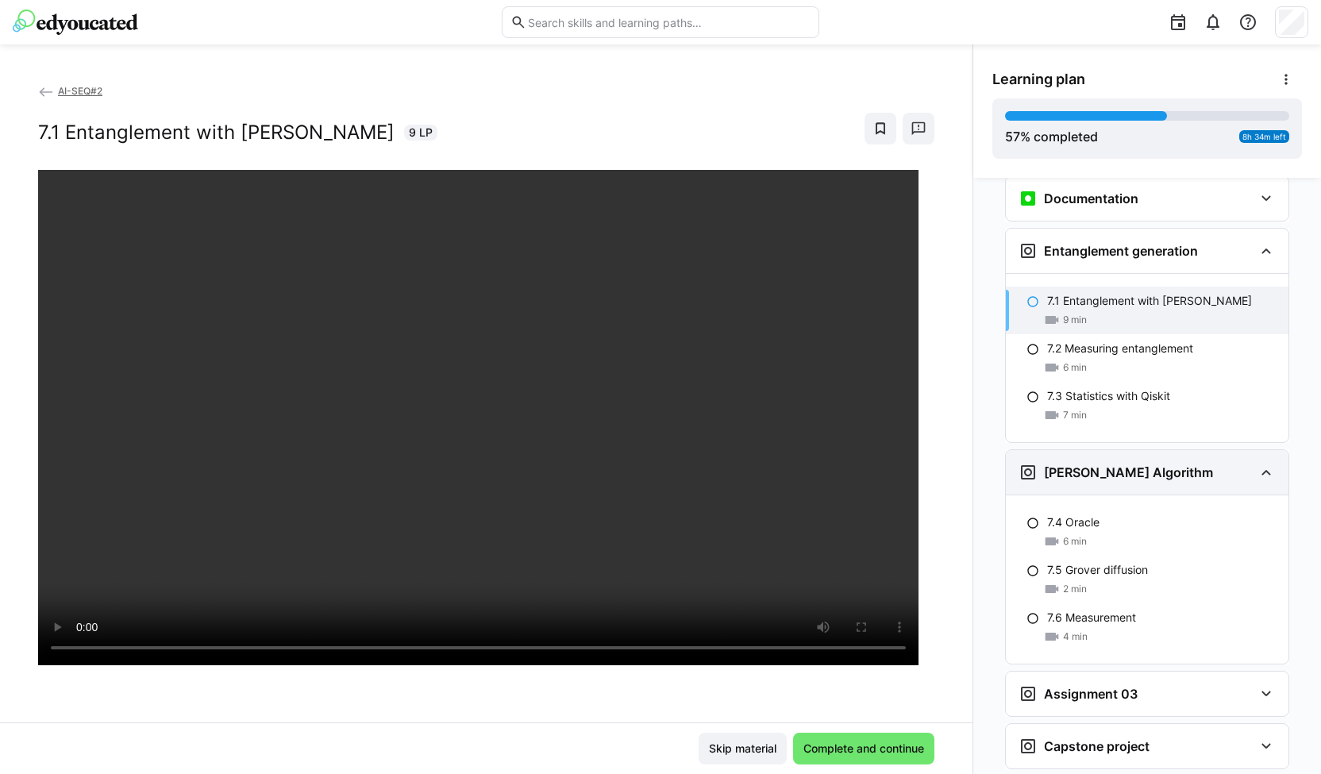
click at [1113, 464] on h3 "[PERSON_NAME] Algorithm" at bounding box center [1128, 472] width 169 height 16
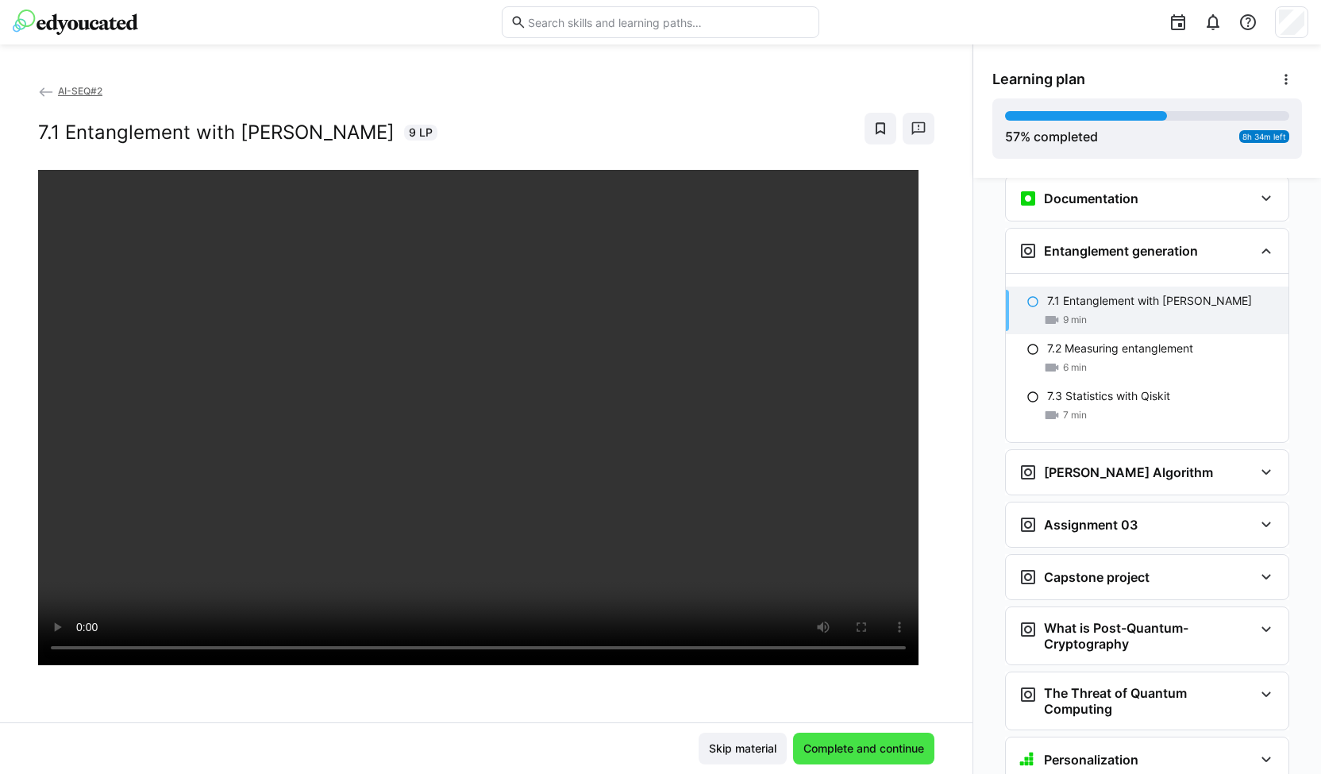
click at [882, 748] on span "Complete and continue" at bounding box center [863, 748] width 125 height 16
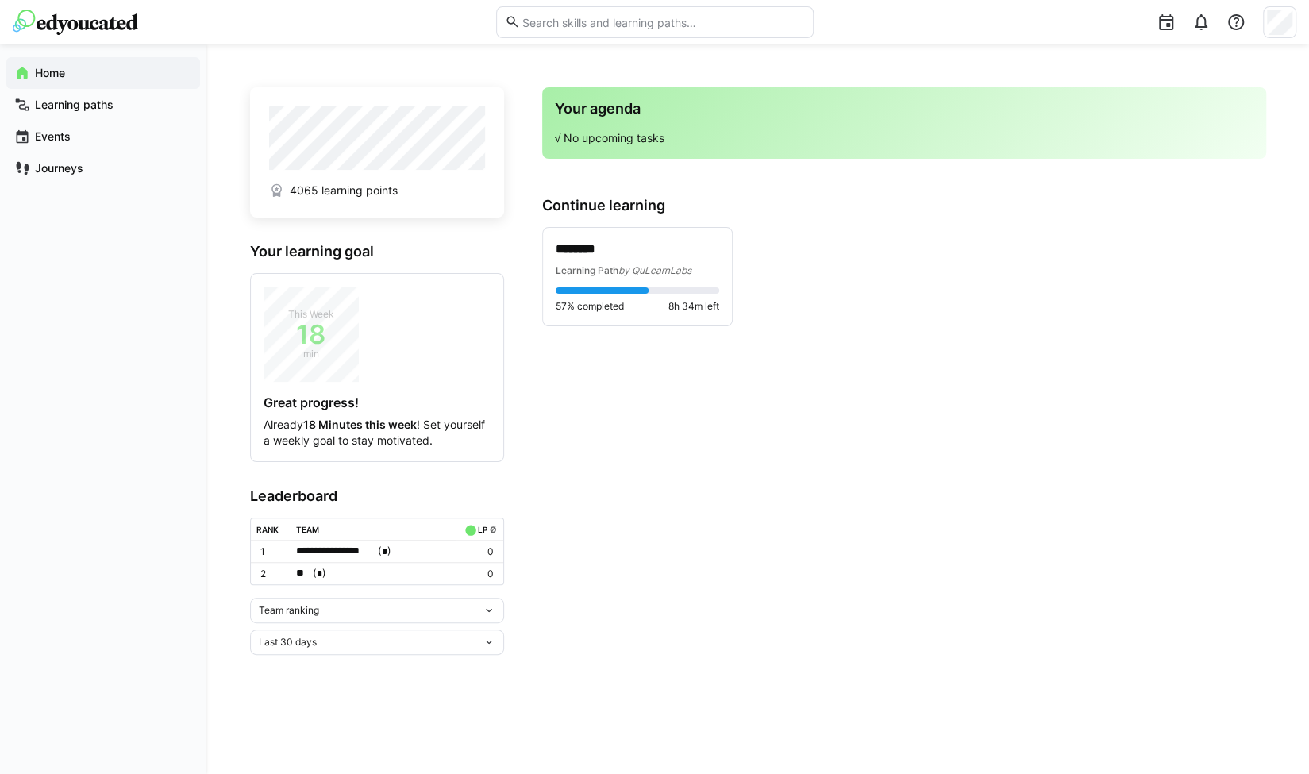
click at [381, 644] on div "Last 30 days" at bounding box center [371, 642] width 224 height 11
click at [371, 606] on div "All time" at bounding box center [376, 605] width 235 height 13
click at [371, 605] on div "Team ranking" at bounding box center [371, 610] width 224 height 11
click at [333, 660] on div "Individual ranking" at bounding box center [376, 666] width 235 height 13
click at [406, 610] on div "Team ranking" at bounding box center [371, 610] width 224 height 11
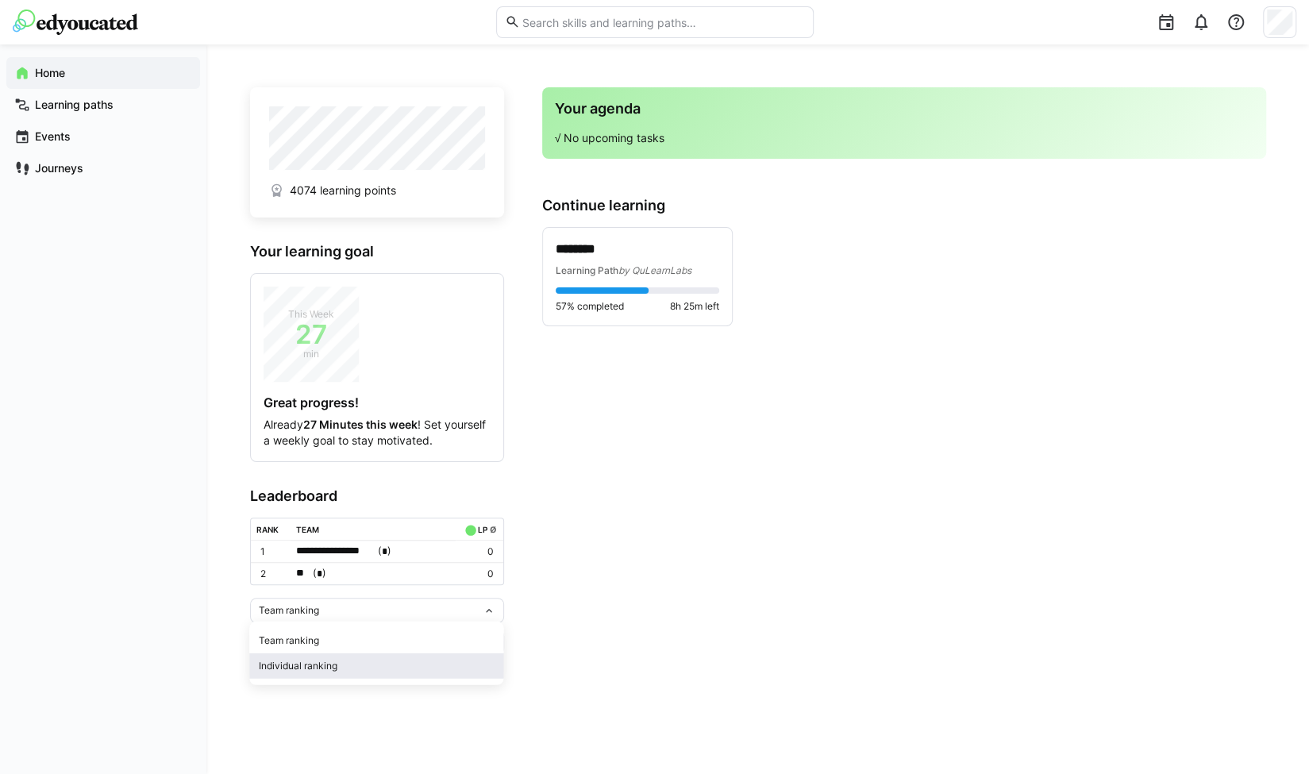
click at [379, 658] on span "Individual ranking" at bounding box center [376, 665] width 254 height 25
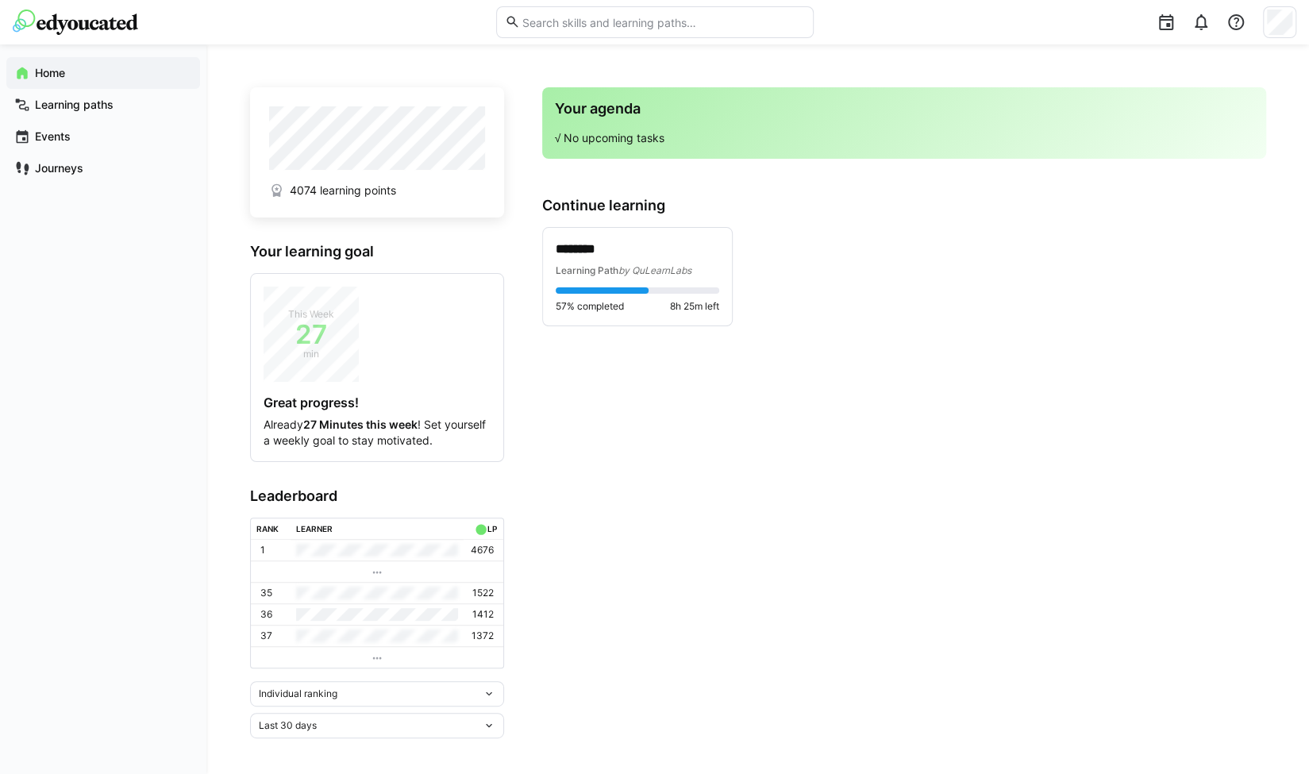
click at [357, 720] on div "Last 30 days" at bounding box center [371, 725] width 224 height 11
click at [349, 677] on span "All time" at bounding box center [376, 689] width 254 height 25
